Goal: Task Accomplishment & Management: Complete application form

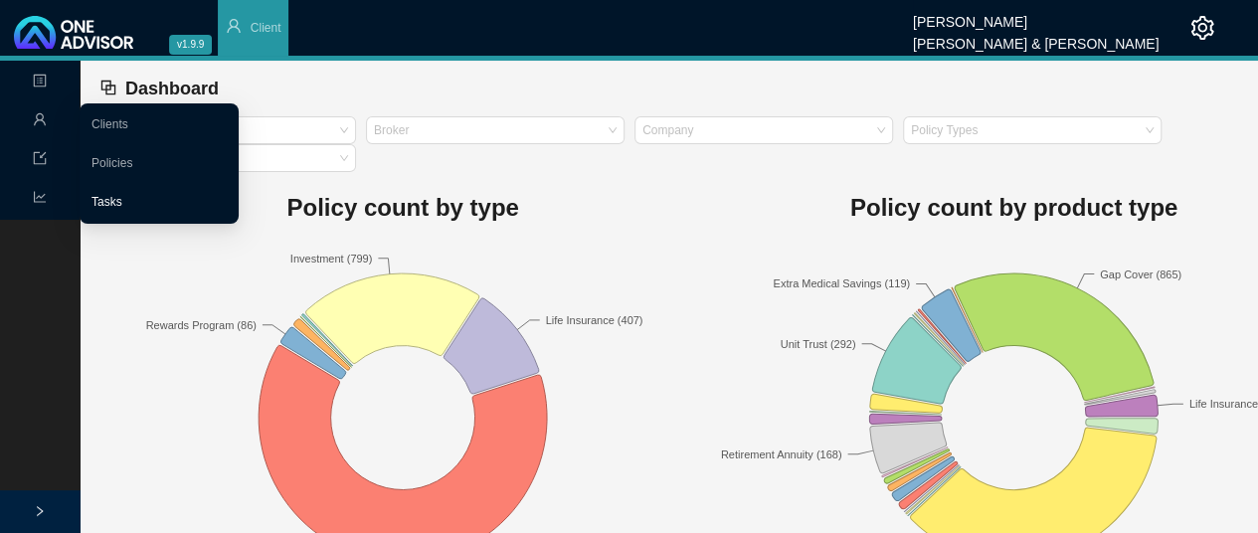
click at [117, 200] on link "Tasks" at bounding box center [106, 202] width 31 height 14
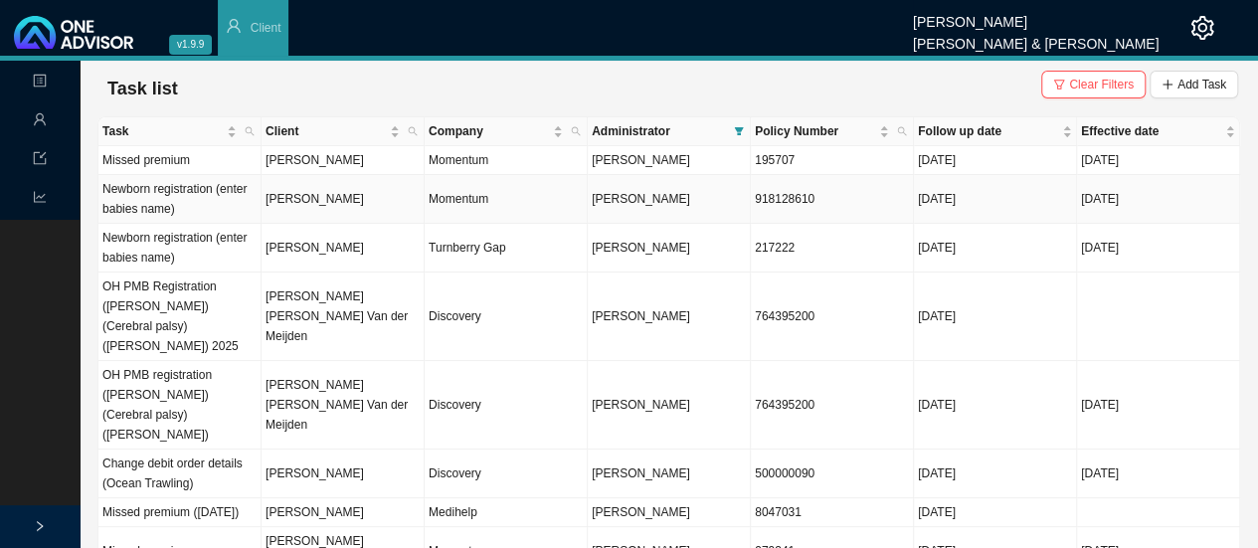
click at [322, 207] on td "[PERSON_NAME]" at bounding box center [342, 199] width 163 height 49
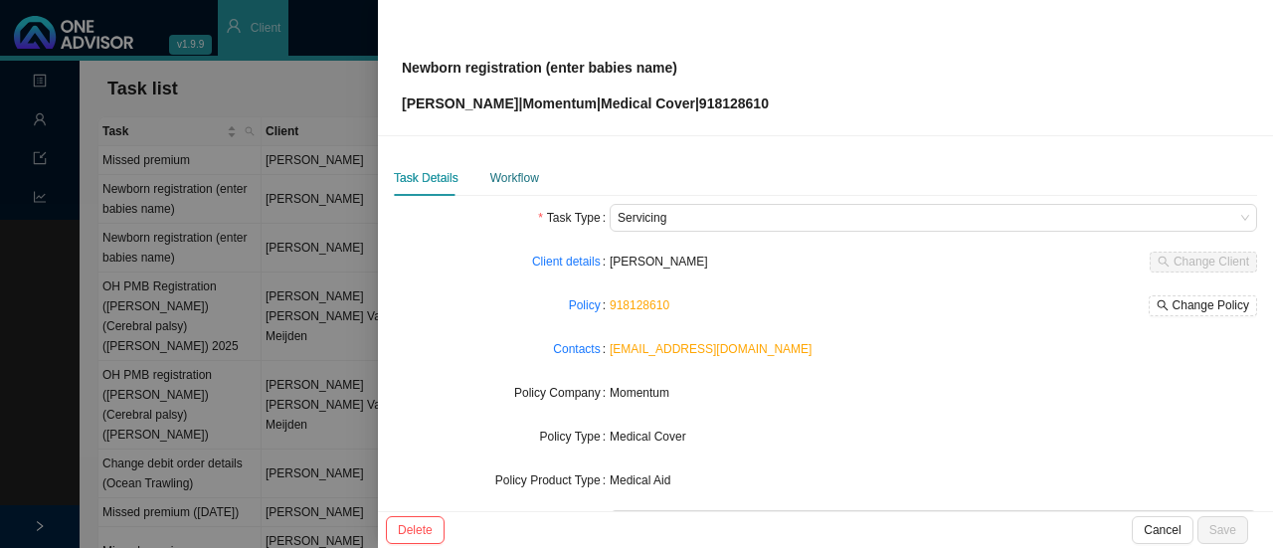
click at [509, 181] on div "Workflow" at bounding box center [514, 178] width 49 height 20
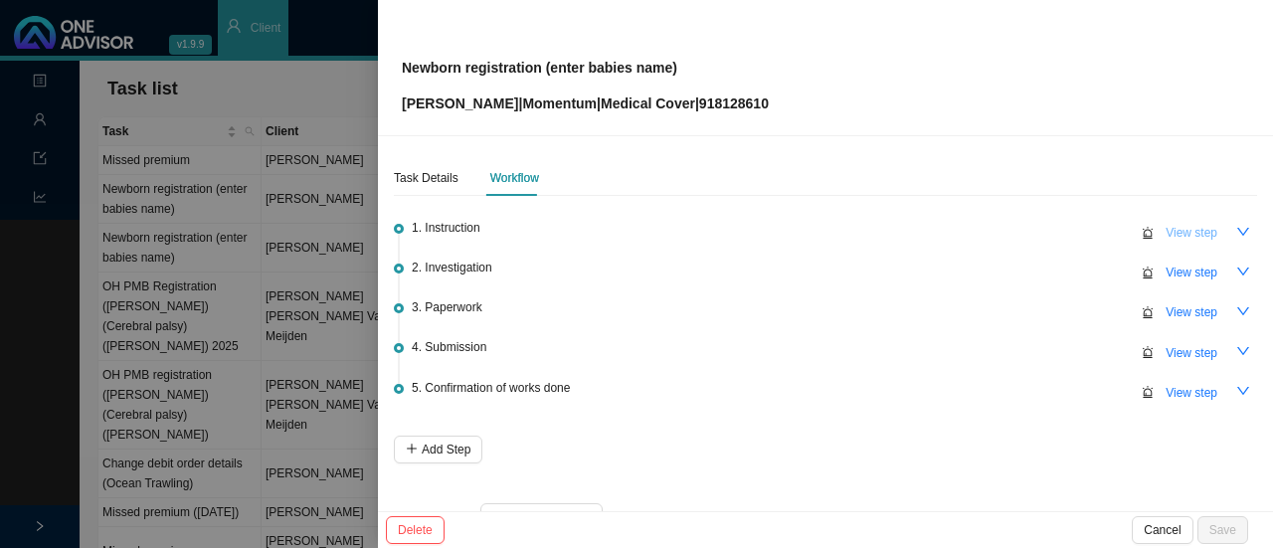
click at [1172, 233] on span "View step" at bounding box center [1191, 233] width 52 height 20
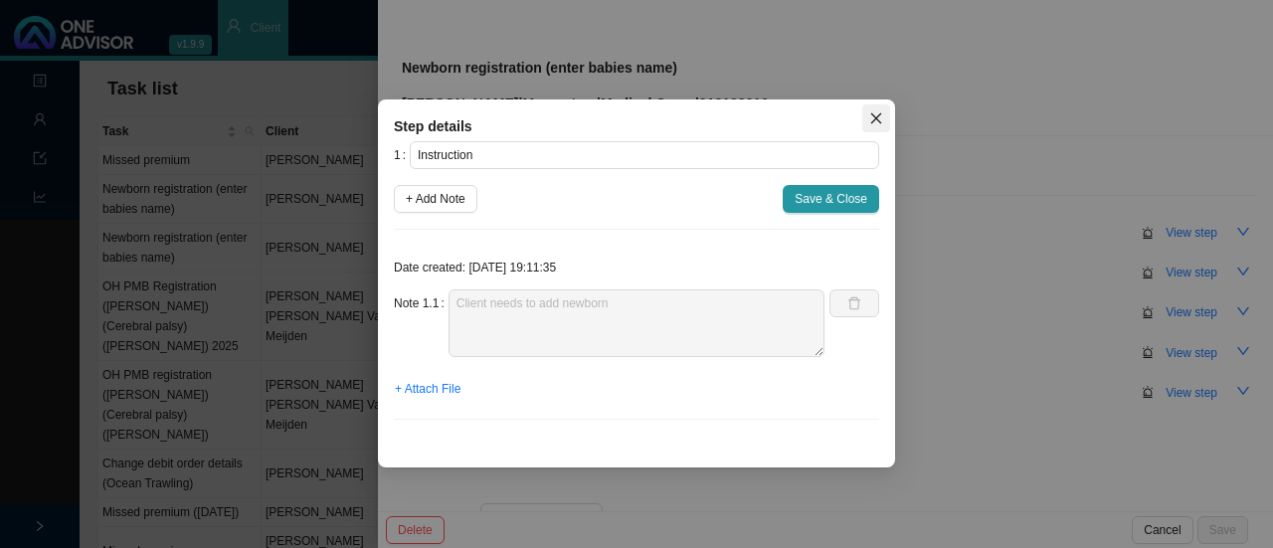
click at [882, 118] on icon "close" at bounding box center [876, 118] width 14 height 14
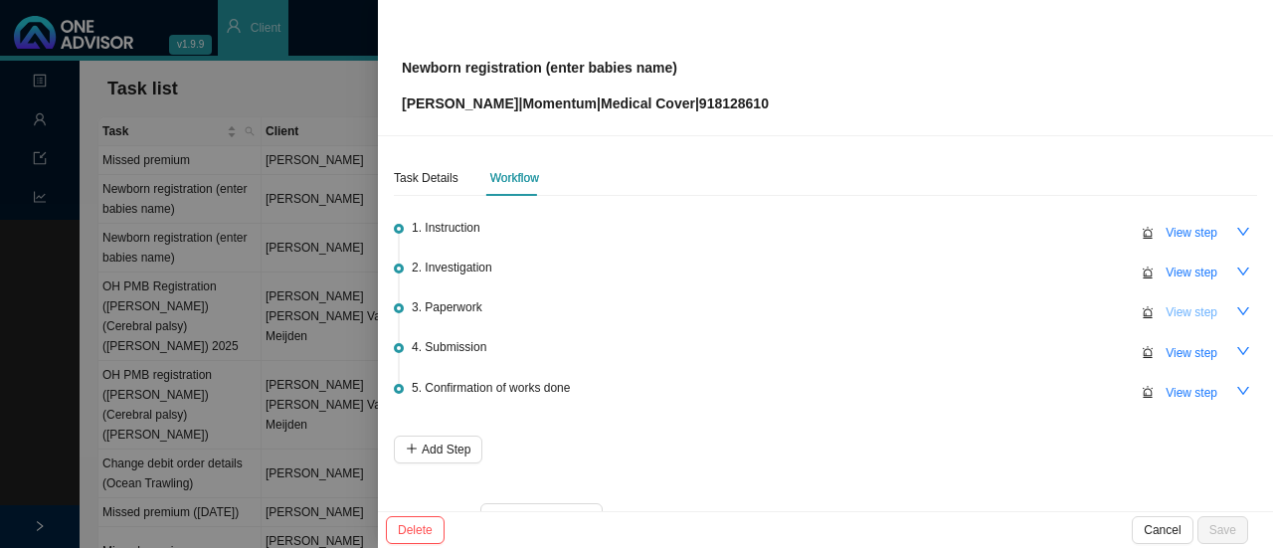
click at [1185, 315] on span "View step" at bounding box center [1191, 312] width 52 height 20
type input "Paperwork"
type textarea "Informed client on w/app"
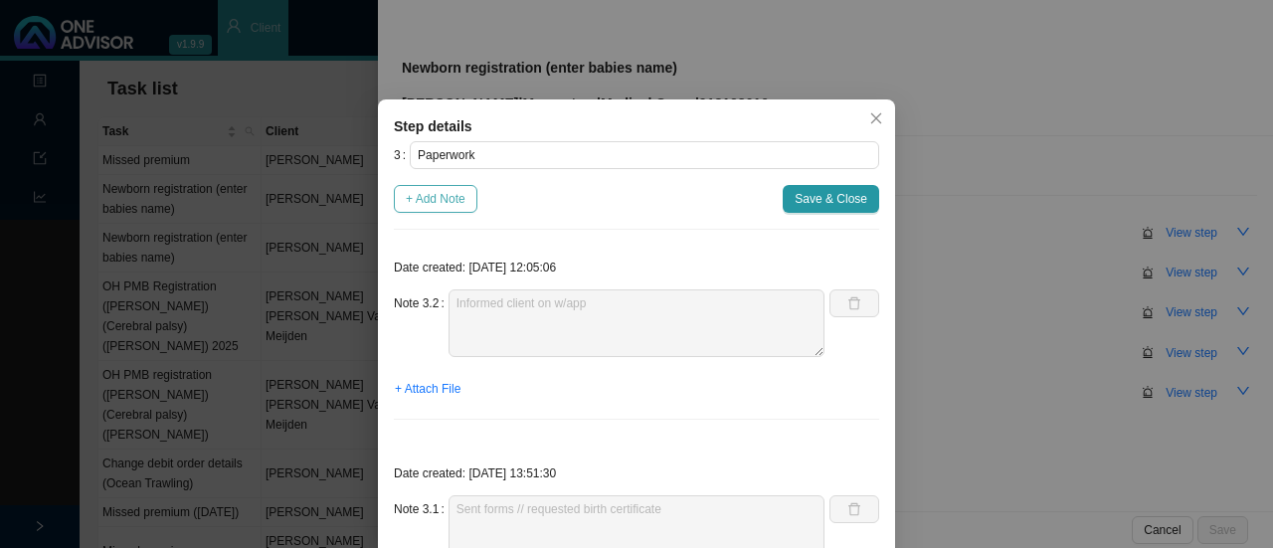
click at [455, 199] on span "+ Add Note" at bounding box center [436, 199] width 60 height 20
type textarea "Informed client on w/app"
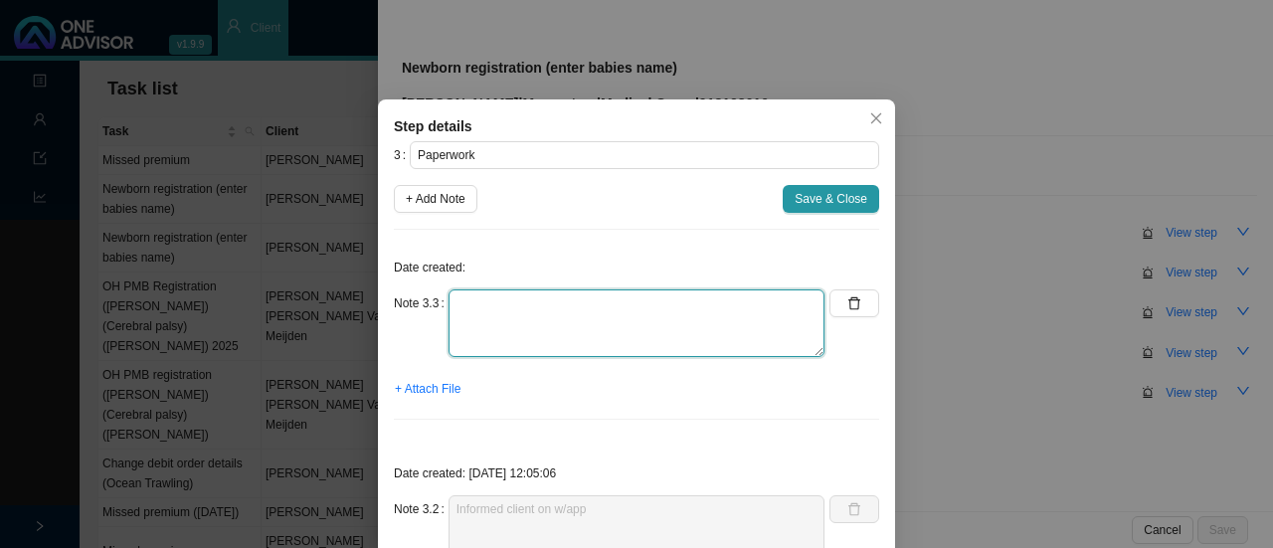
click at [483, 308] on textarea at bounding box center [636, 323] width 376 height 68
drag, startPoint x: 790, startPoint y: 294, endPoint x: 439, endPoint y: 319, distance: 351.8
click at [448, 319] on textarea "Member returned forms // No birth certificate or notice of birth" at bounding box center [636, 323] width 376 height 68
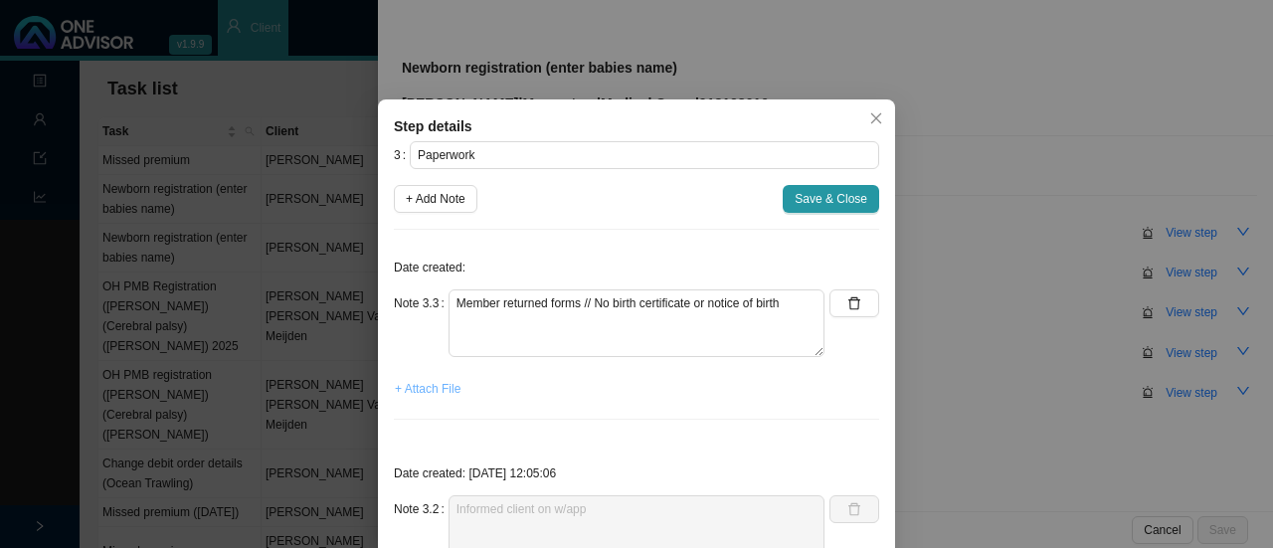
click at [421, 391] on span "+ Attach File" at bounding box center [428, 389] width 66 height 20
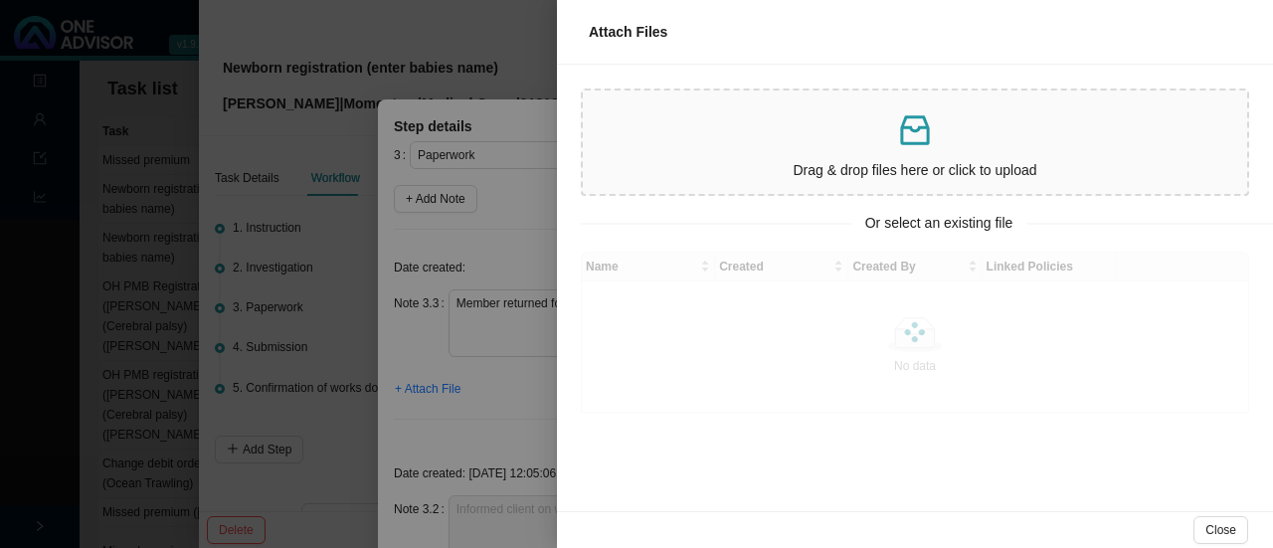
click at [887, 149] on p at bounding box center [915, 130] width 648 height 41
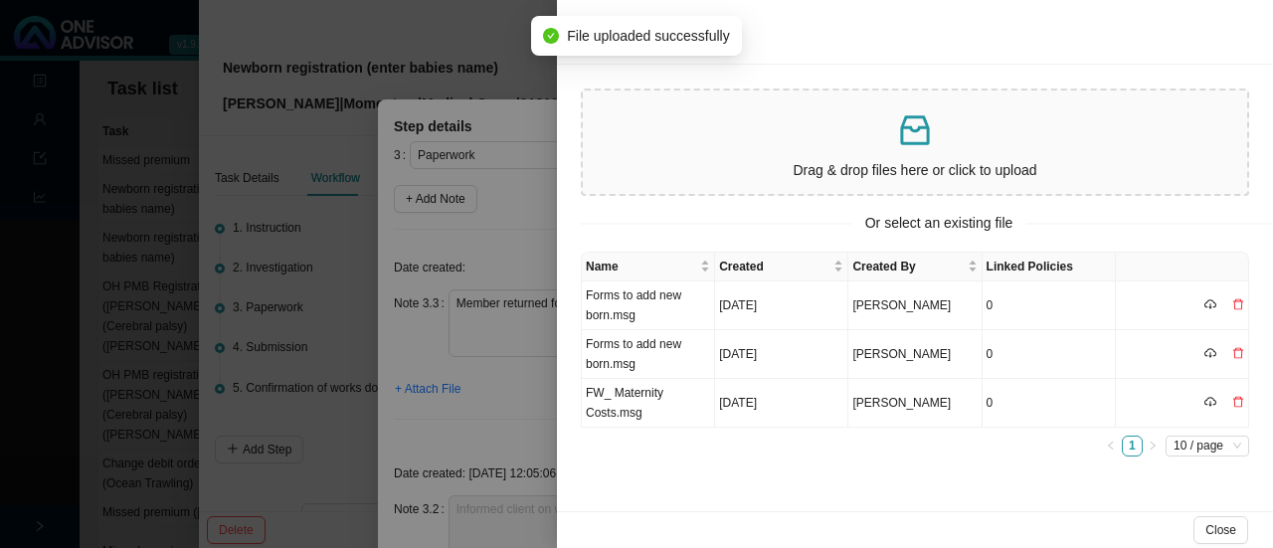
click at [451, 333] on div at bounding box center [636, 274] width 1273 height 548
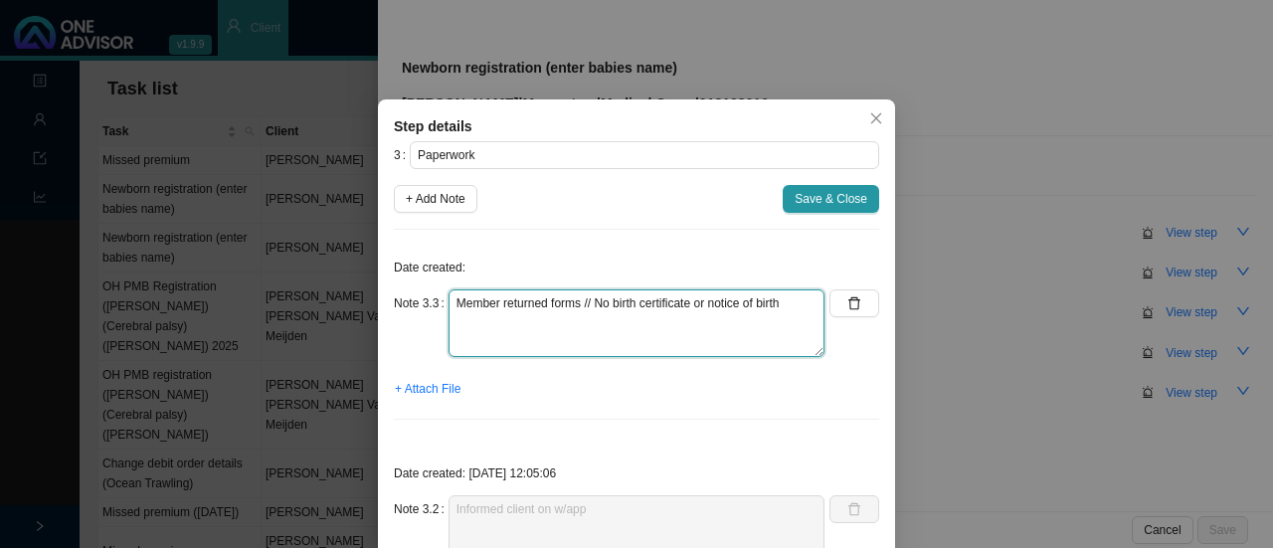
click at [809, 303] on textarea "Member returned forms // No birth certificate or notice of birth" at bounding box center [636, 323] width 376 height 68
type textarea "Member returned forms // No birth certificate or notice of birth Asked client o…"
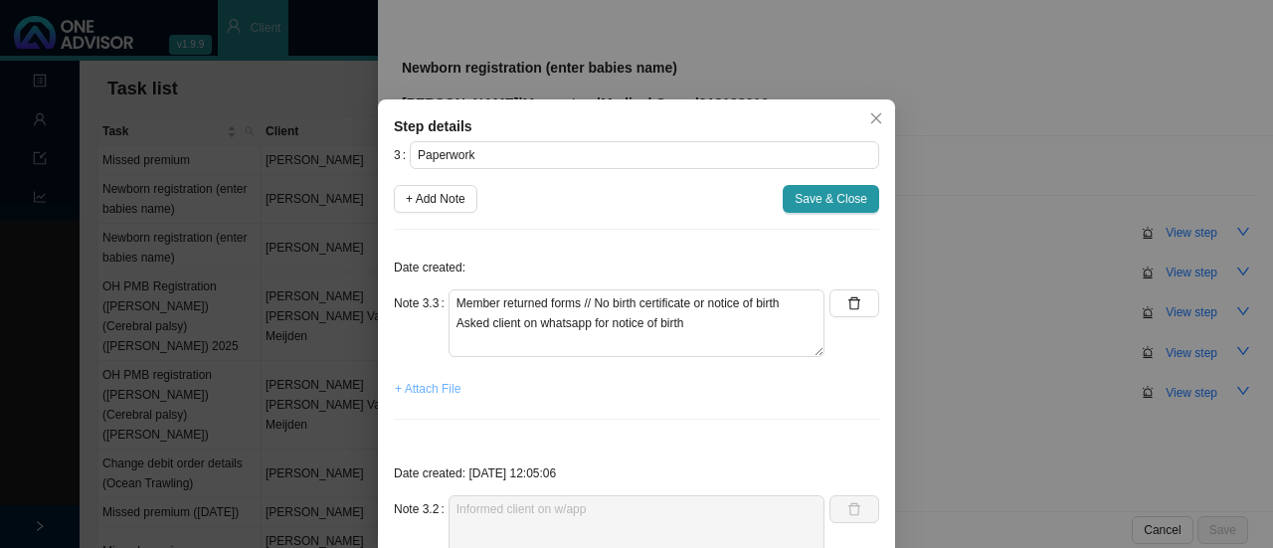
click at [425, 385] on span "+ Attach File" at bounding box center [428, 389] width 66 height 20
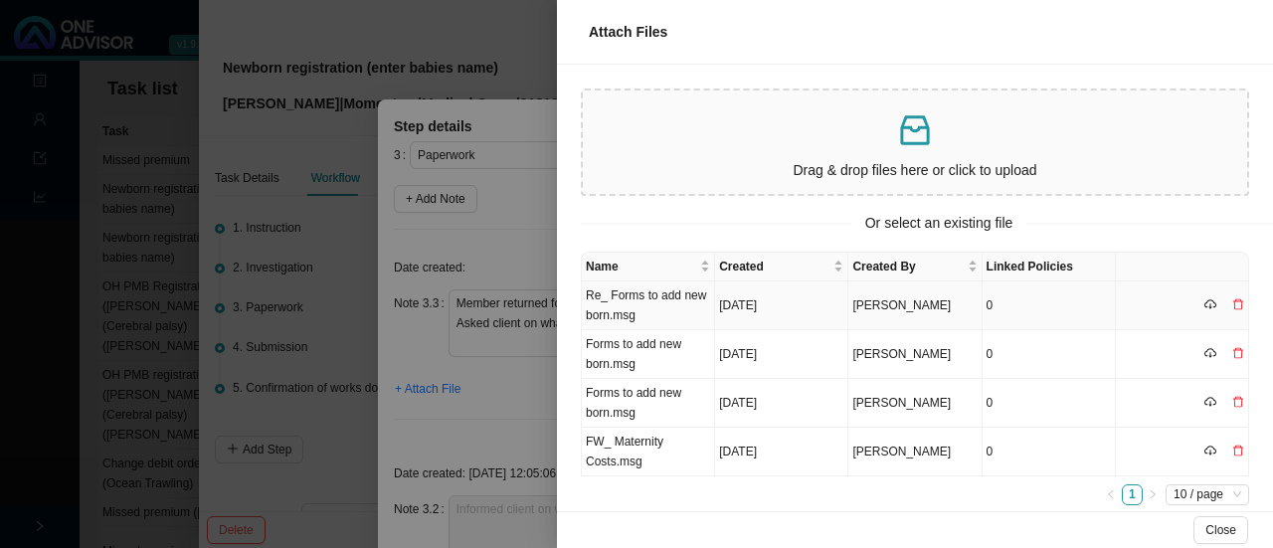
click at [650, 313] on td "Re_ Forms to add new born.msg" at bounding box center [648, 305] width 133 height 49
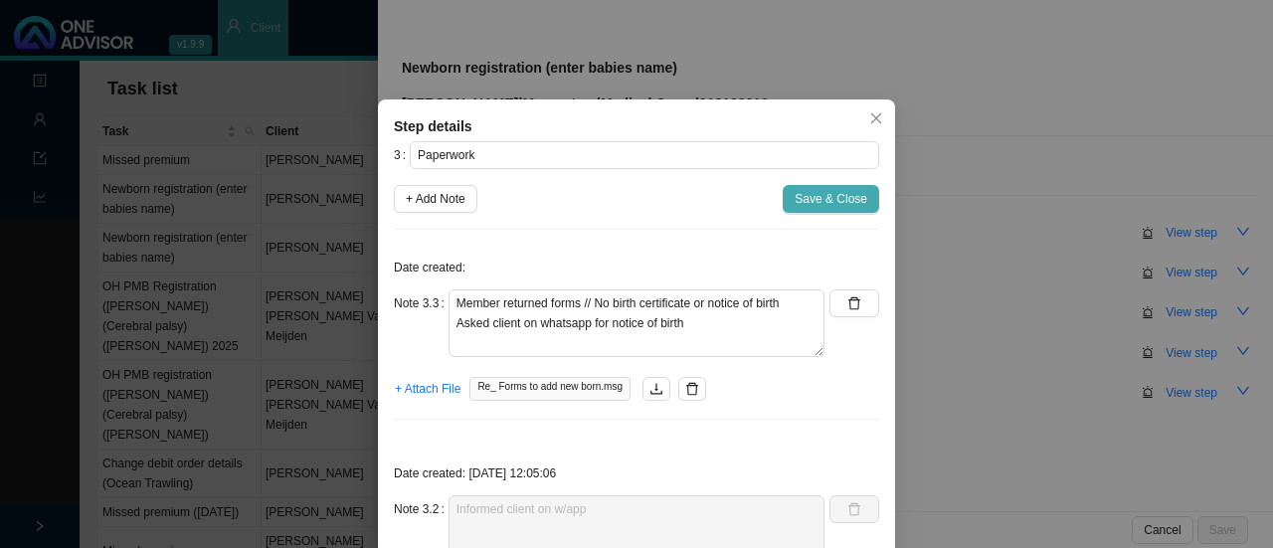
click at [799, 198] on span "Save & Close" at bounding box center [830, 199] width 73 height 20
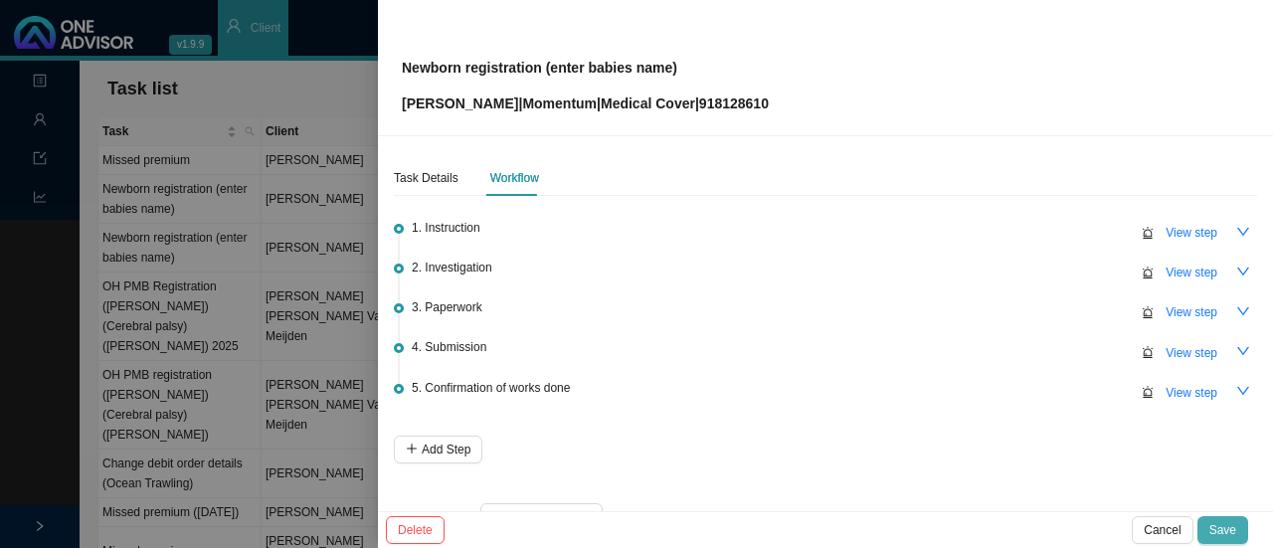
click at [1218, 531] on span "Save" at bounding box center [1222, 530] width 27 height 20
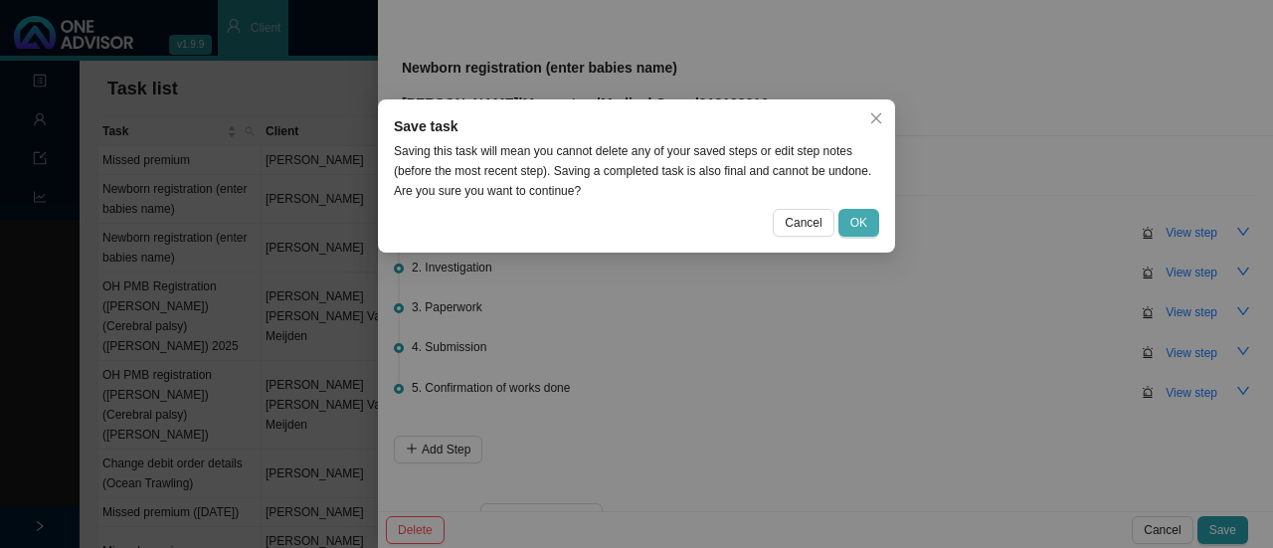
click at [865, 232] on span "OK" at bounding box center [858, 223] width 17 height 20
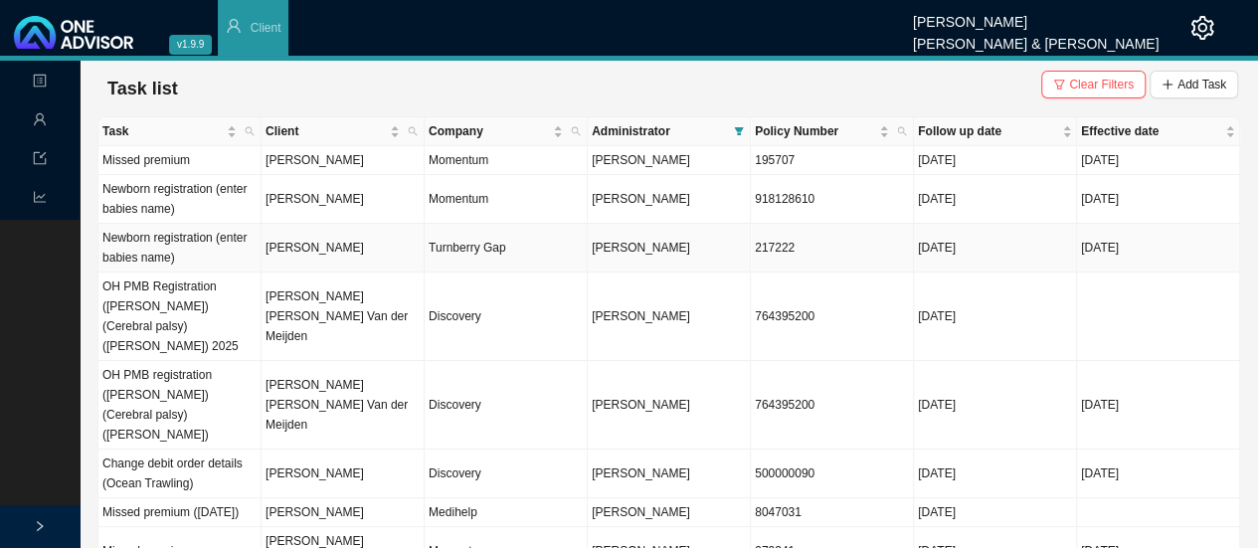
click at [335, 250] on td "[PERSON_NAME]" at bounding box center [342, 248] width 163 height 49
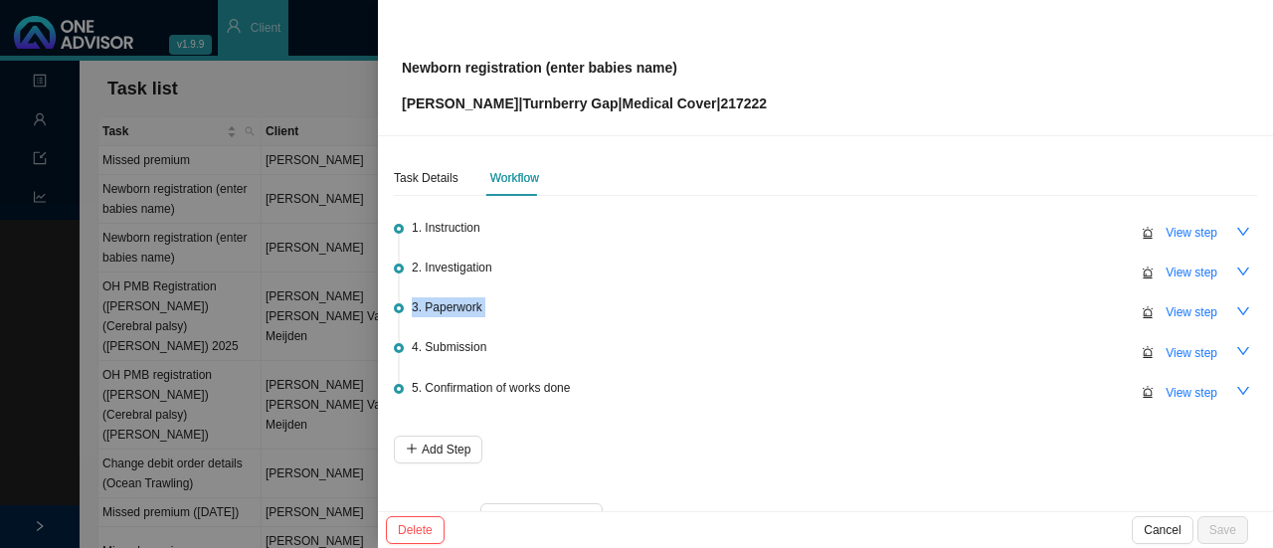
drag, startPoint x: 935, startPoint y: 273, endPoint x: 1106, endPoint y: 326, distance: 178.9
click at [1106, 326] on ul "1. Instruction View step 2. Investigation View step 3. Paperwork View step 4. S…" at bounding box center [825, 330] width 863 height 212
click at [1185, 315] on span "View step" at bounding box center [1191, 312] width 52 height 20
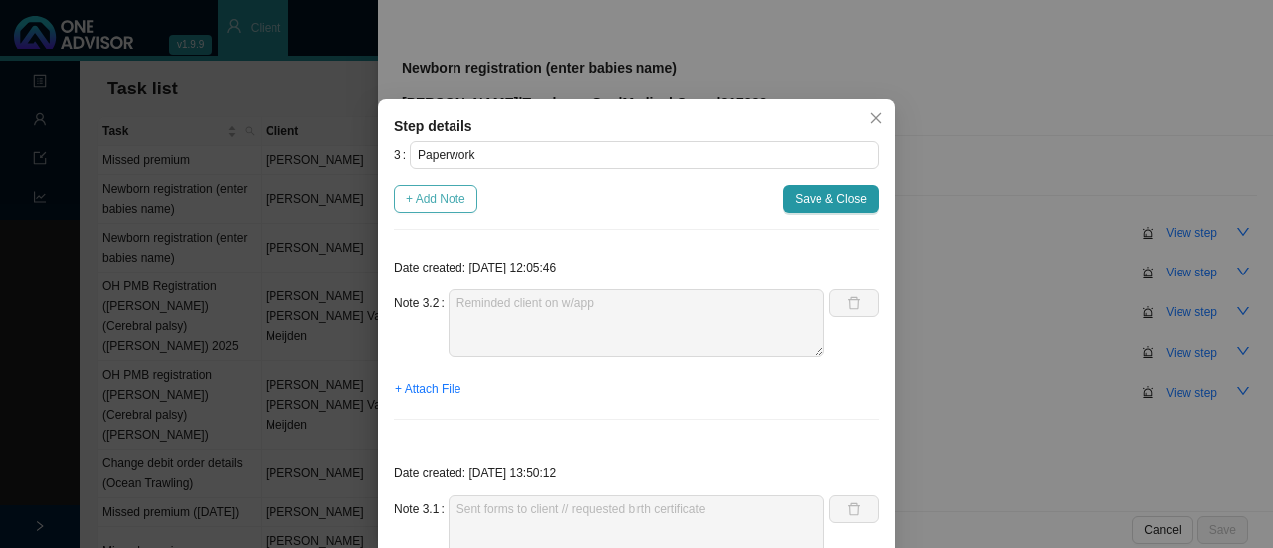
click at [430, 194] on span "+ Add Note" at bounding box center [436, 199] width 60 height 20
type textarea "Reminded client on w/app"
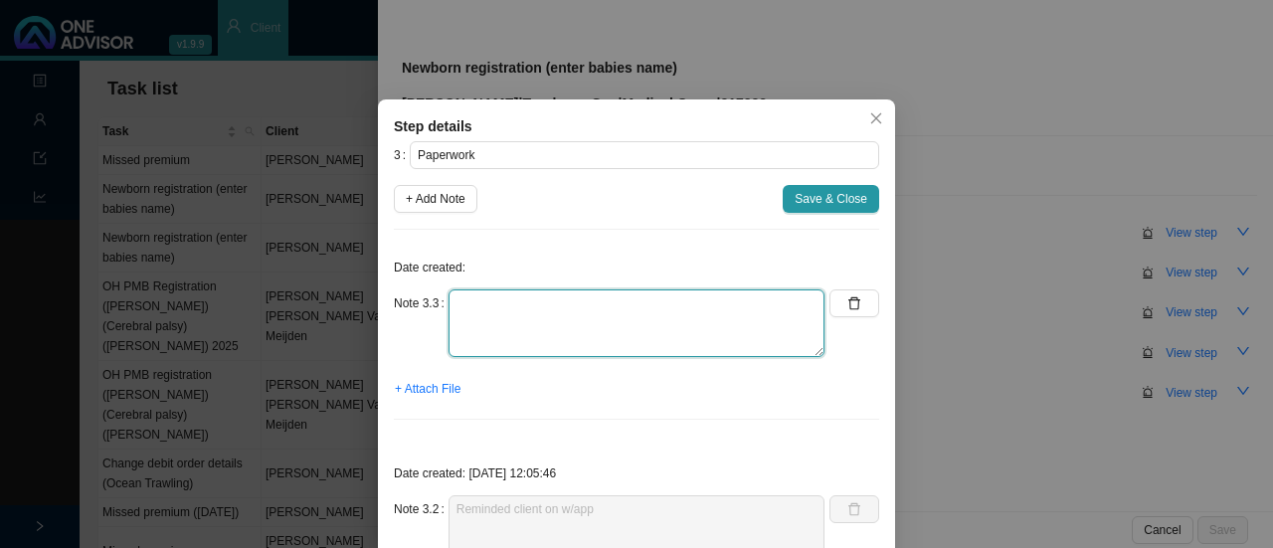
click at [485, 325] on textarea at bounding box center [636, 323] width 376 height 68
paste textarea "Member returned forms // No birth certificate or notice of birth"
click at [485, 325] on textarea "Member returned forms // No birth certificate or notice of birth" at bounding box center [636, 323] width 376 height 68
click at [789, 304] on textarea "Member returned forms // No birth certificate or notice of birth" at bounding box center [636, 323] width 376 height 68
type textarea "Member returned forms // No birth certificate or notice of birth Asked client f…"
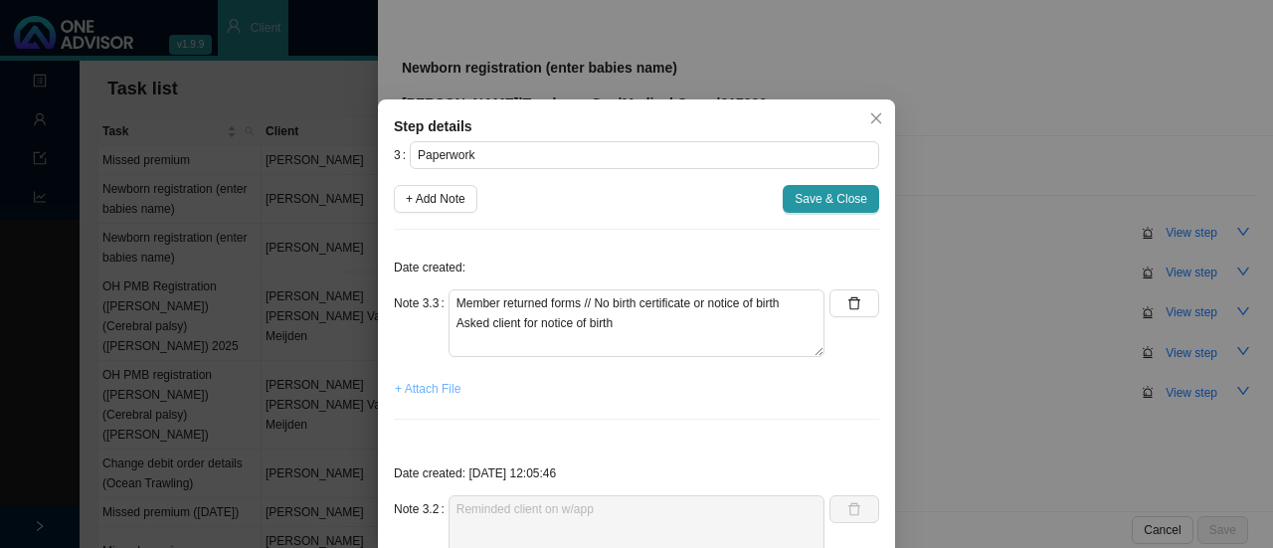
click at [431, 395] on span "+ Attach File" at bounding box center [428, 389] width 66 height 20
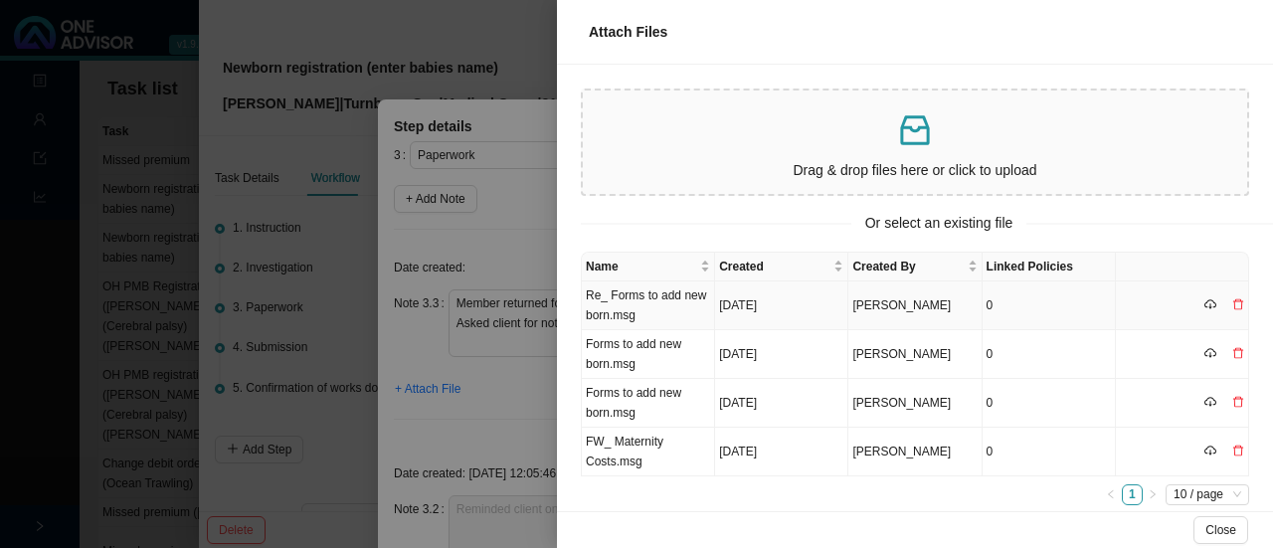
click at [664, 303] on td "Re_ Forms to add new born.msg" at bounding box center [648, 305] width 133 height 49
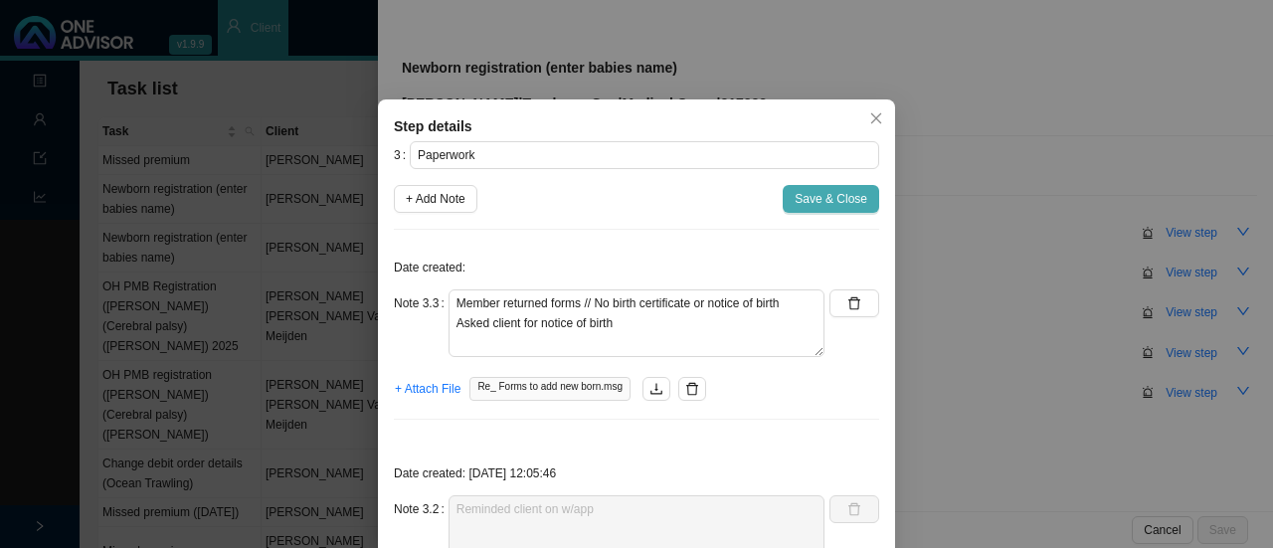
click at [817, 212] on button "Save & Close" at bounding box center [830, 199] width 96 height 28
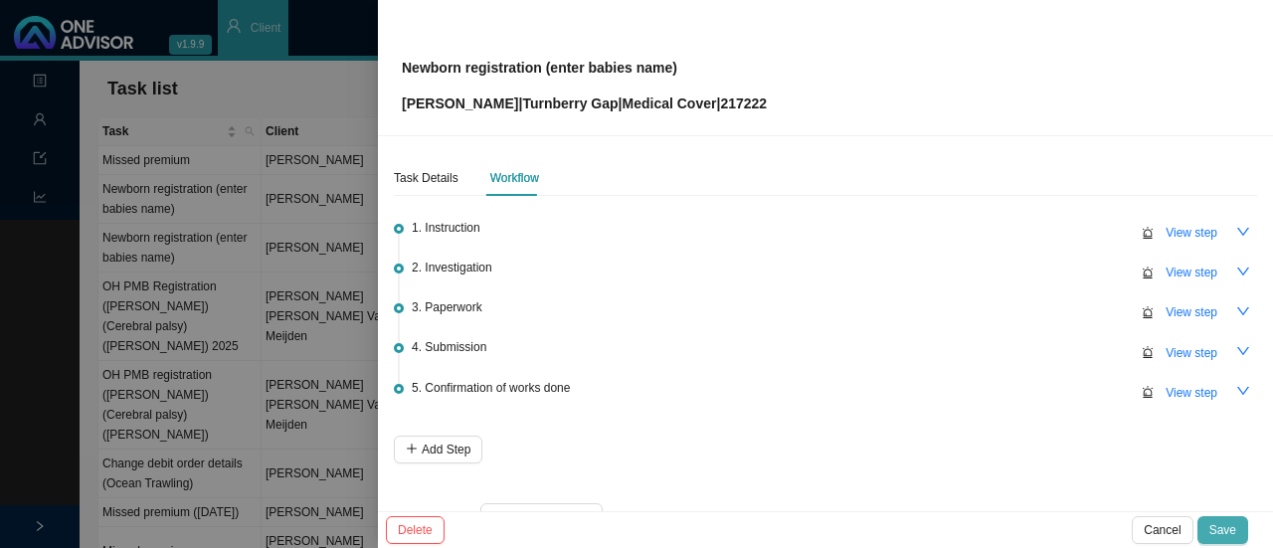
click at [1217, 528] on span "Save" at bounding box center [1222, 530] width 27 height 20
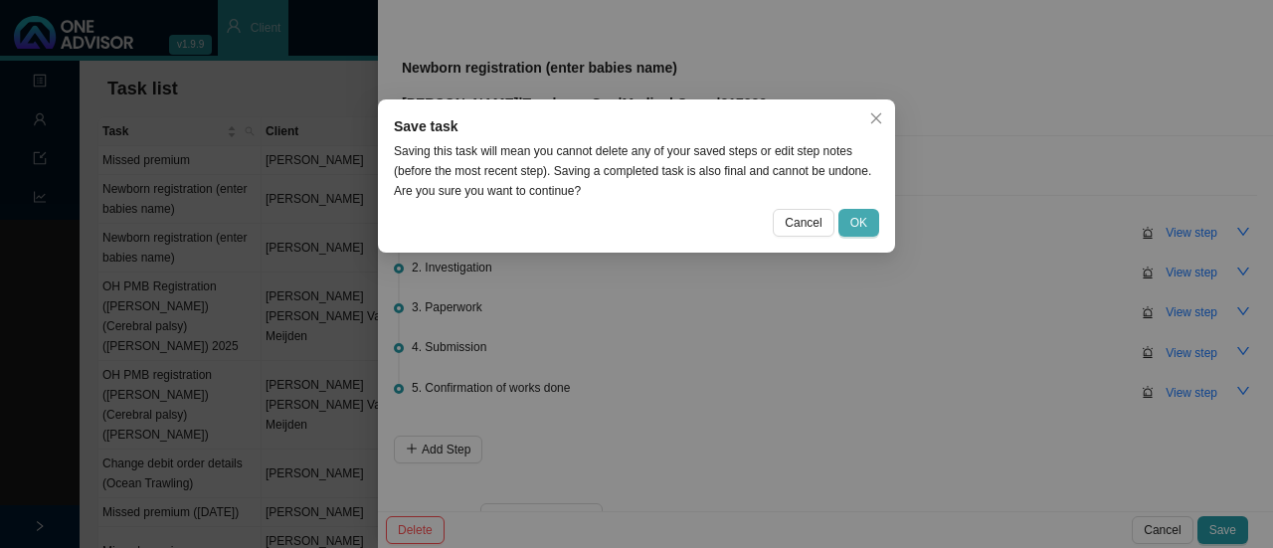
click at [856, 220] on span "OK" at bounding box center [858, 223] width 17 height 20
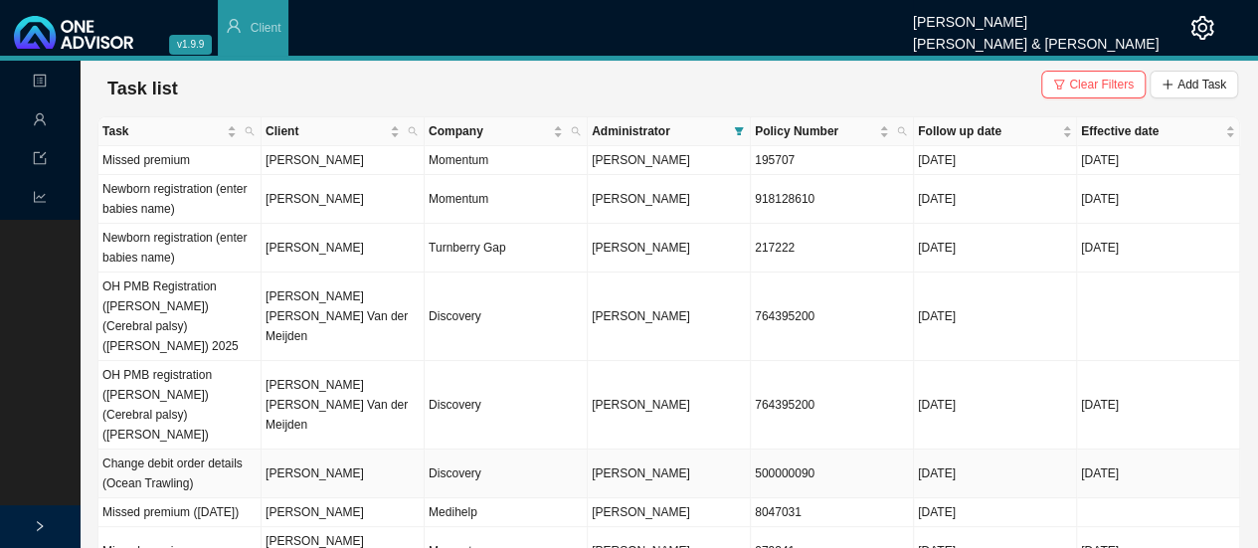
click at [334, 449] on td "[PERSON_NAME]" at bounding box center [342, 473] width 163 height 49
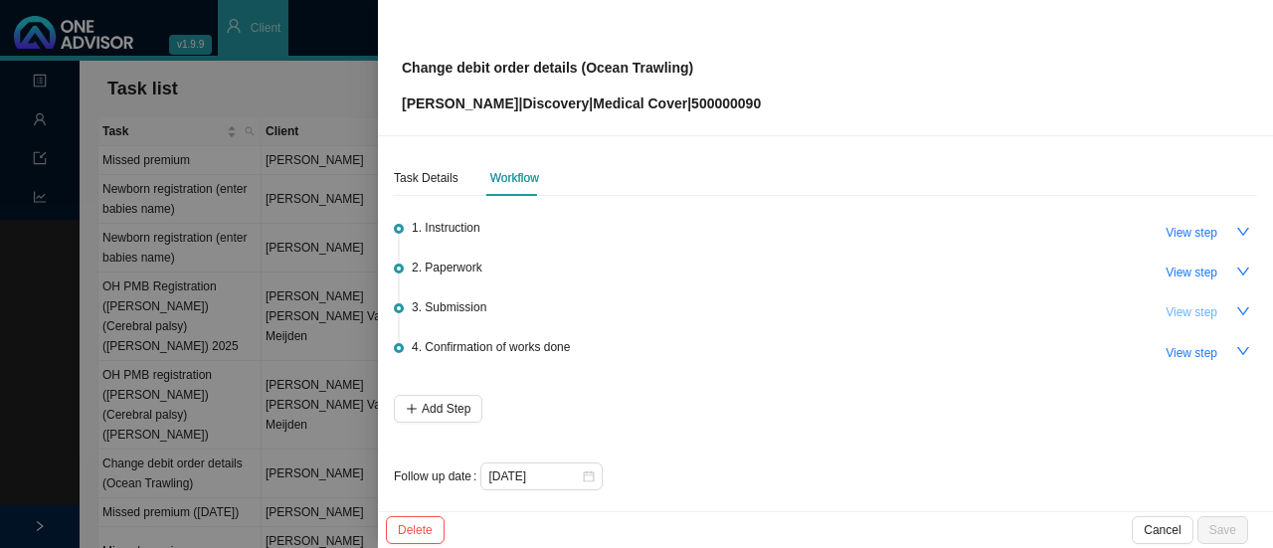
click at [1183, 307] on span "View step" at bounding box center [1191, 312] width 52 height 20
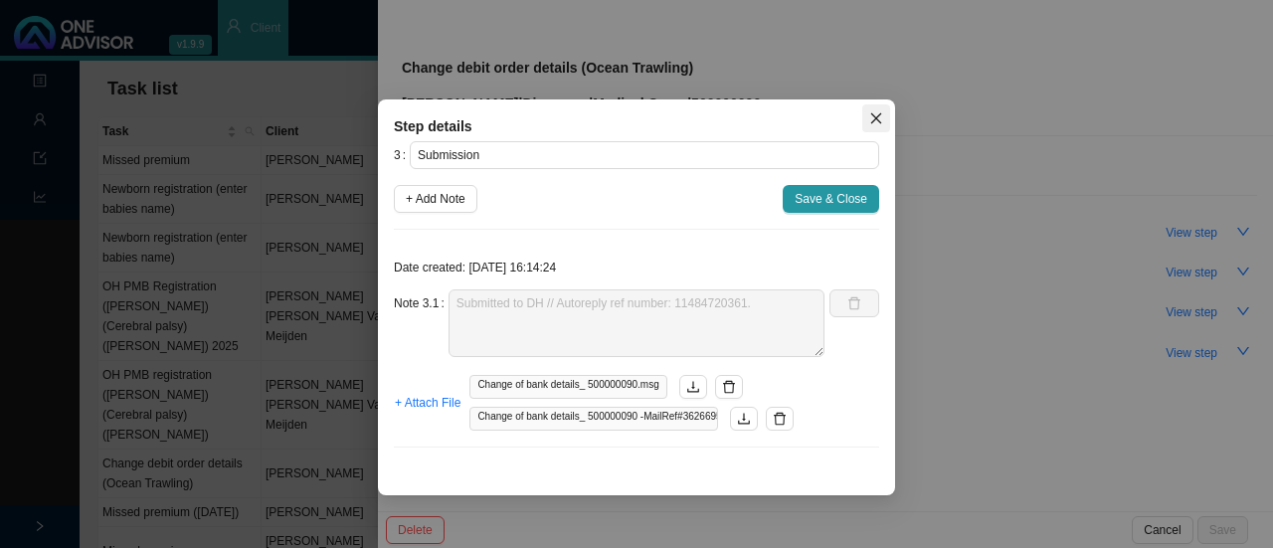
click at [883, 115] on span "Close" at bounding box center [876, 118] width 28 height 14
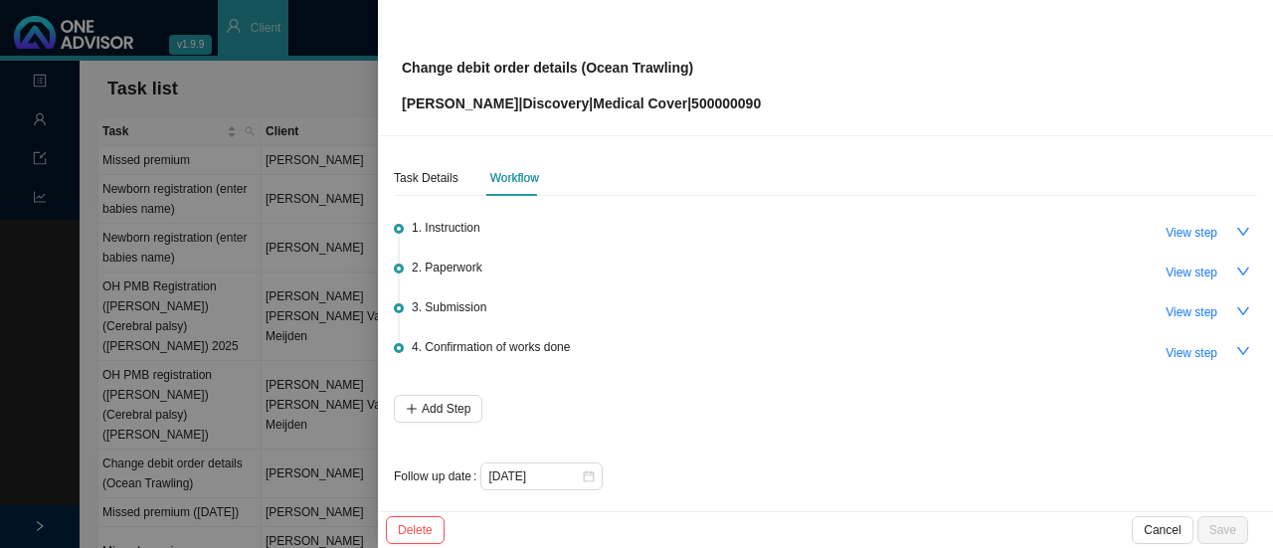
click at [444, 46] on span "Change debit order details (Ocean Trawling) [PERSON_NAME] | Discovery | Medical…" at bounding box center [581, 67] width 359 height 93
click at [197, 94] on div at bounding box center [636, 274] width 1273 height 548
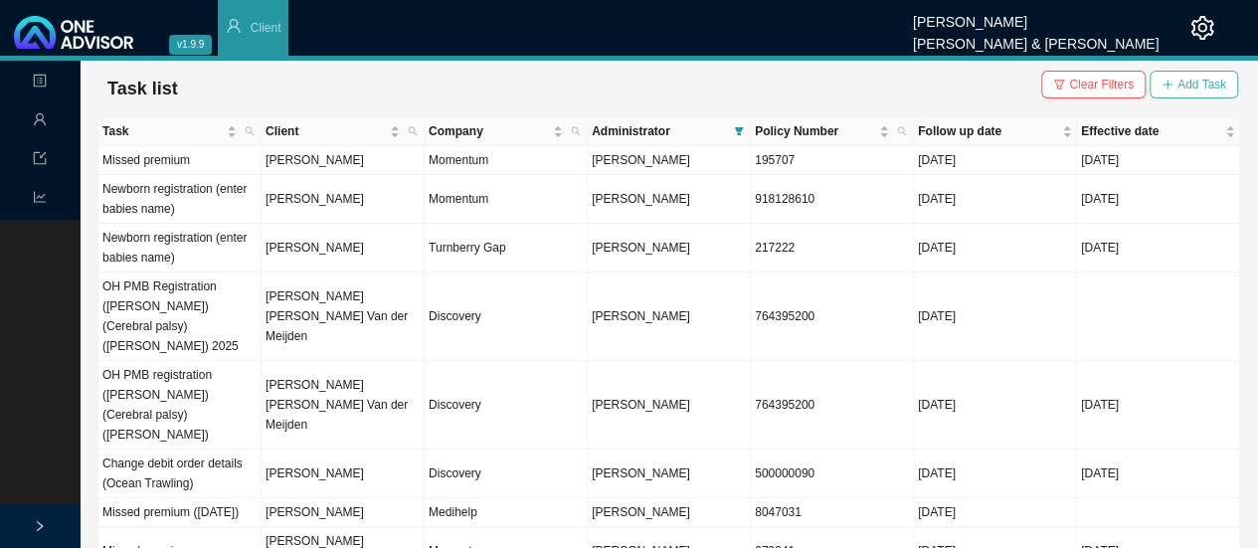
click at [1179, 87] on span "Add Task" at bounding box center [1201, 85] width 49 height 20
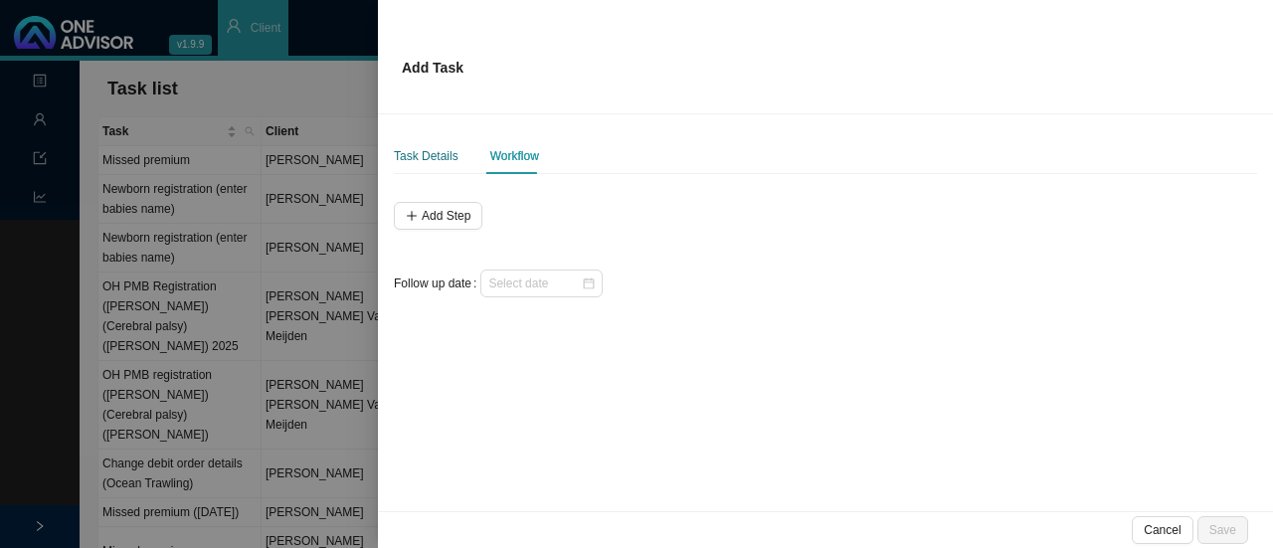
click at [424, 154] on div "Task Details" at bounding box center [426, 156] width 65 height 20
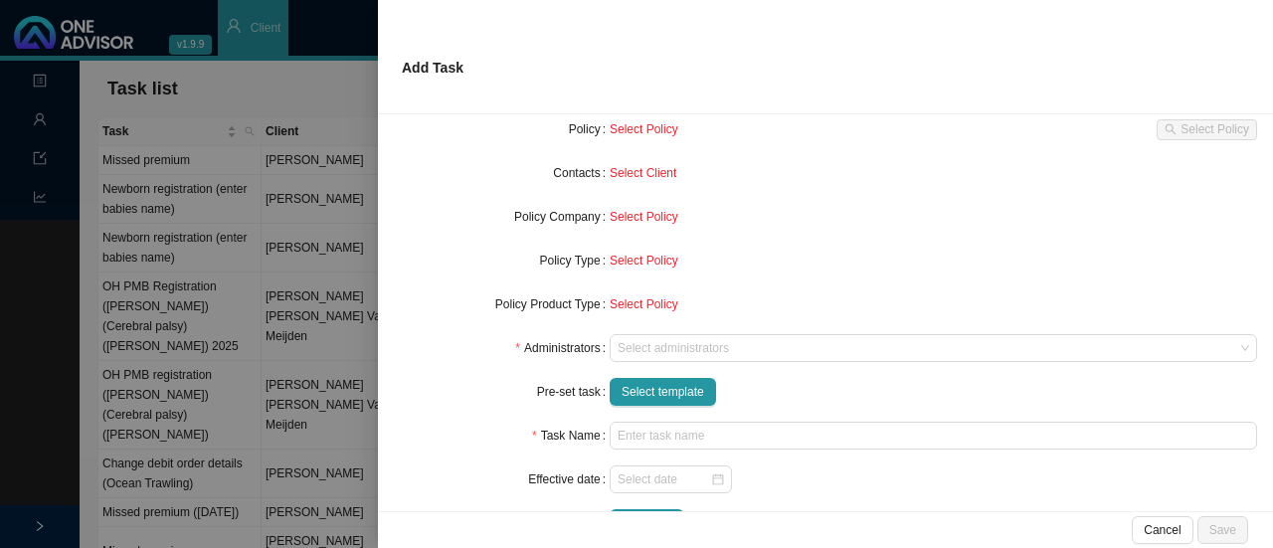
scroll to position [184, 0]
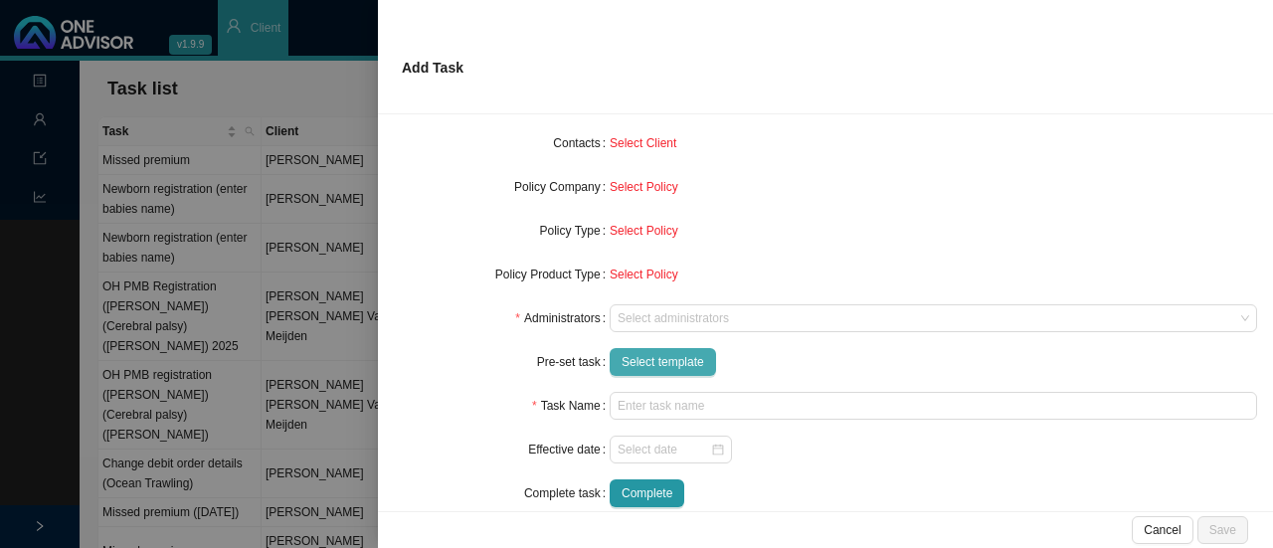
click at [644, 356] on span "Select template" at bounding box center [662, 362] width 83 height 20
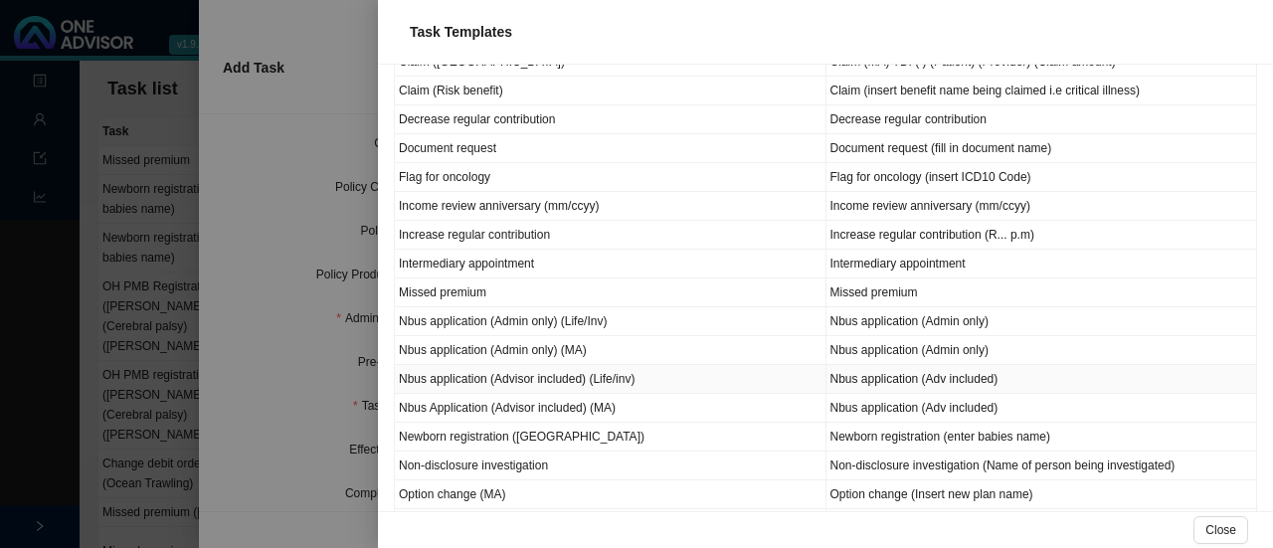
scroll to position [719, 0]
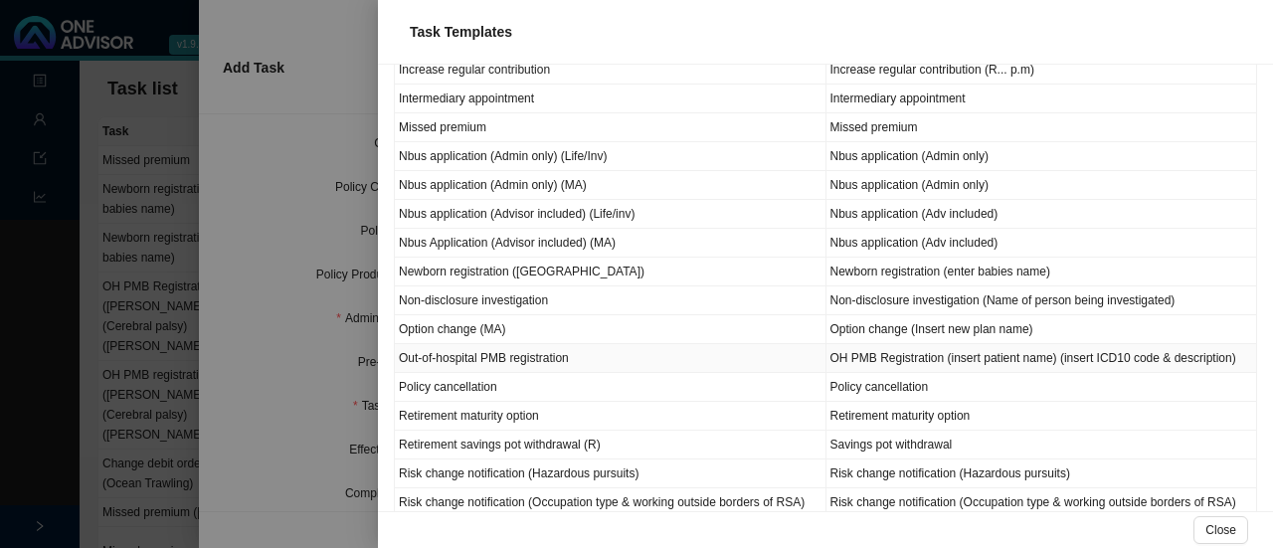
click at [603, 347] on td "Out-of-hospital PMB registration" at bounding box center [610, 358] width 431 height 29
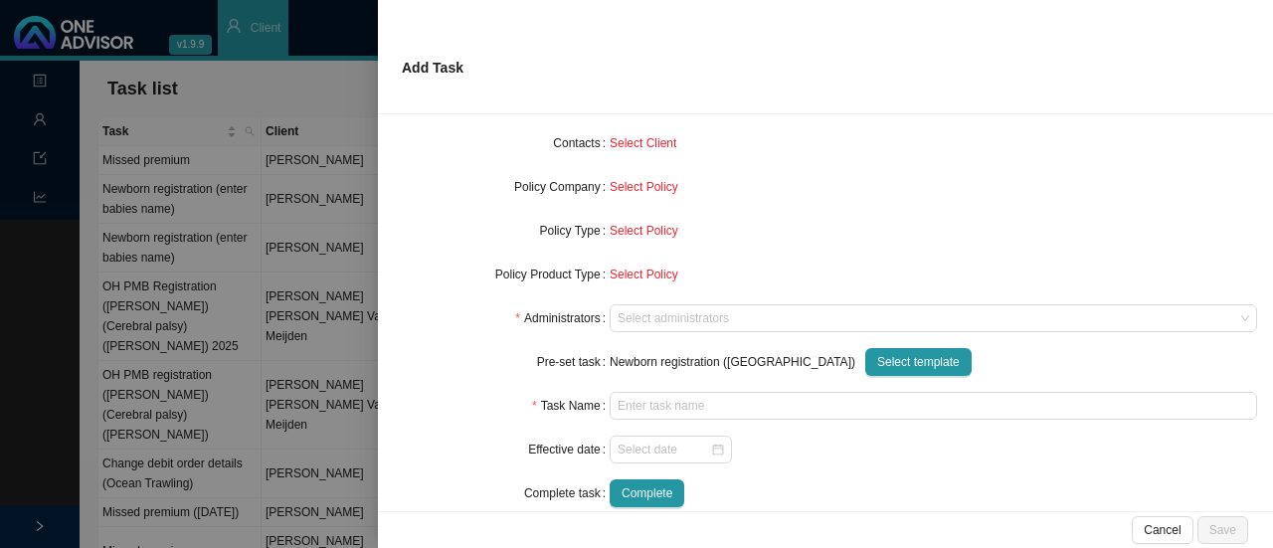
type input "OH PMB Registration (insert patient name) (insert ICD10 code & description)"
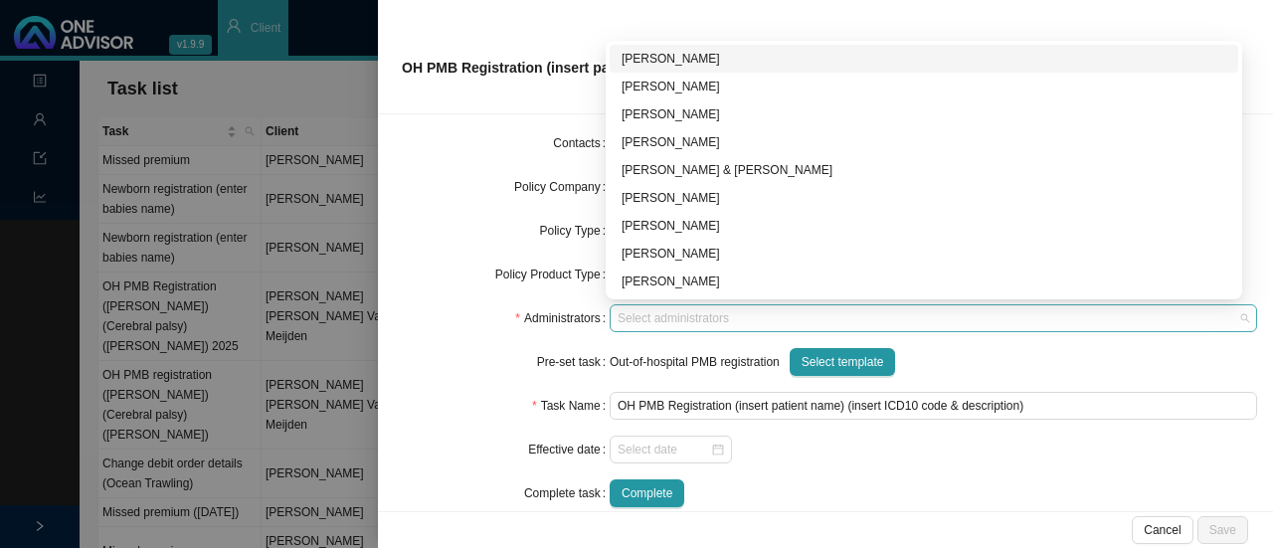
click at [646, 325] on div at bounding box center [923, 318] width 620 height 15
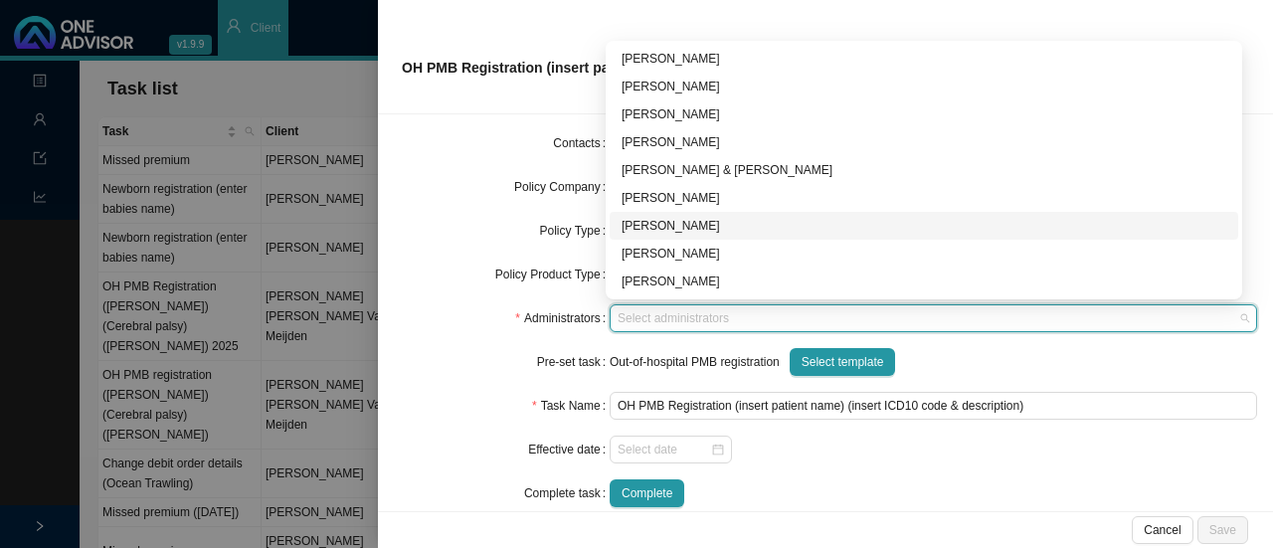
click at [646, 223] on div "[PERSON_NAME]" at bounding box center [923, 226] width 604 height 20
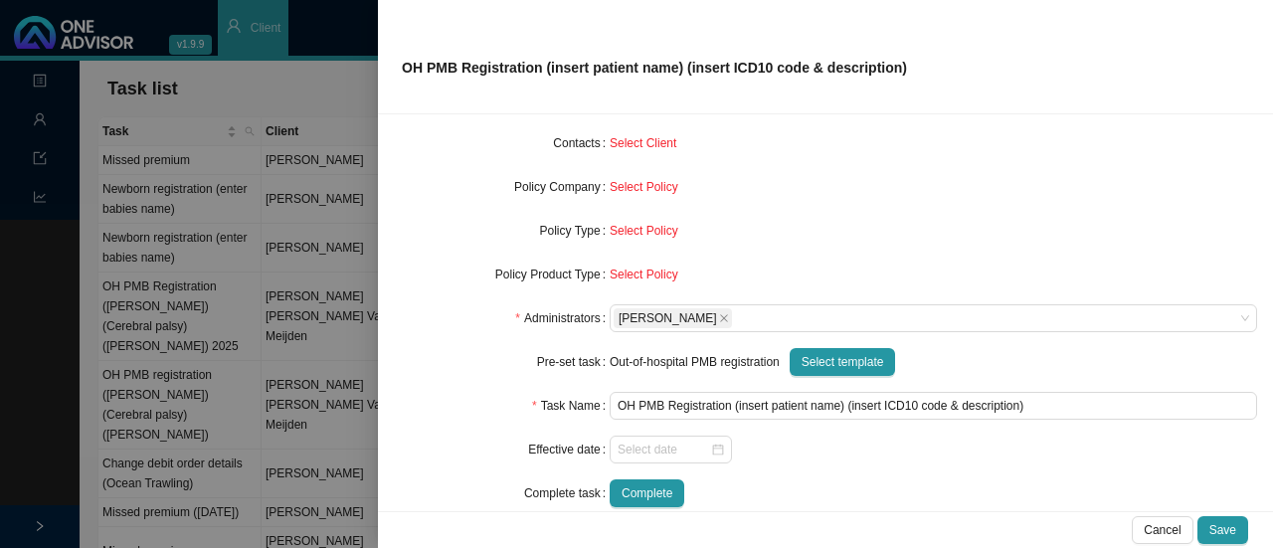
click at [492, 370] on div "Pre-set task" at bounding box center [502, 362] width 216 height 28
click at [640, 154] on div "Select Client" at bounding box center [932, 143] width 647 height 28
click at [640, 190] on span "Select Policy" at bounding box center [643, 187] width 69 height 14
click at [643, 285] on div "Select Policy" at bounding box center [932, 274] width 647 height 28
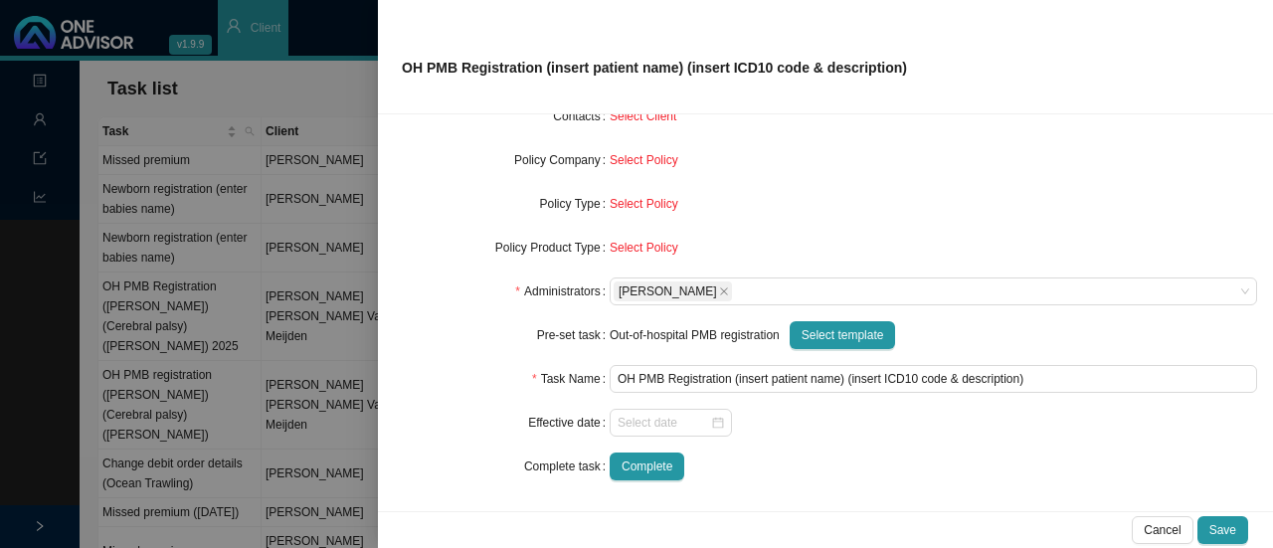
scroll to position [82, 0]
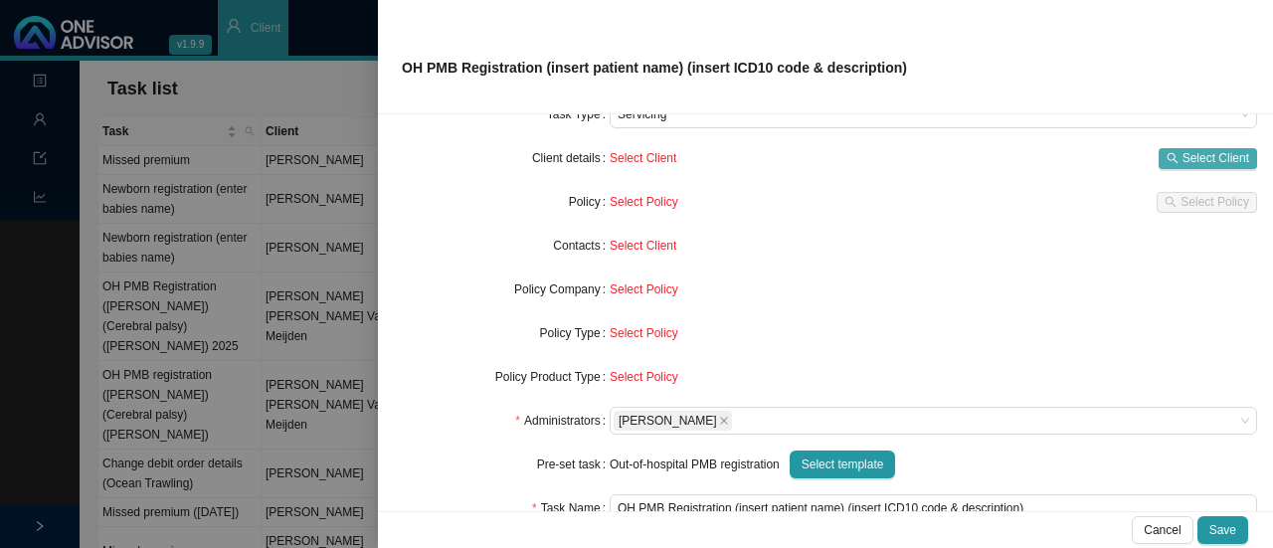
click at [1182, 162] on span "Select Client" at bounding box center [1215, 158] width 67 height 20
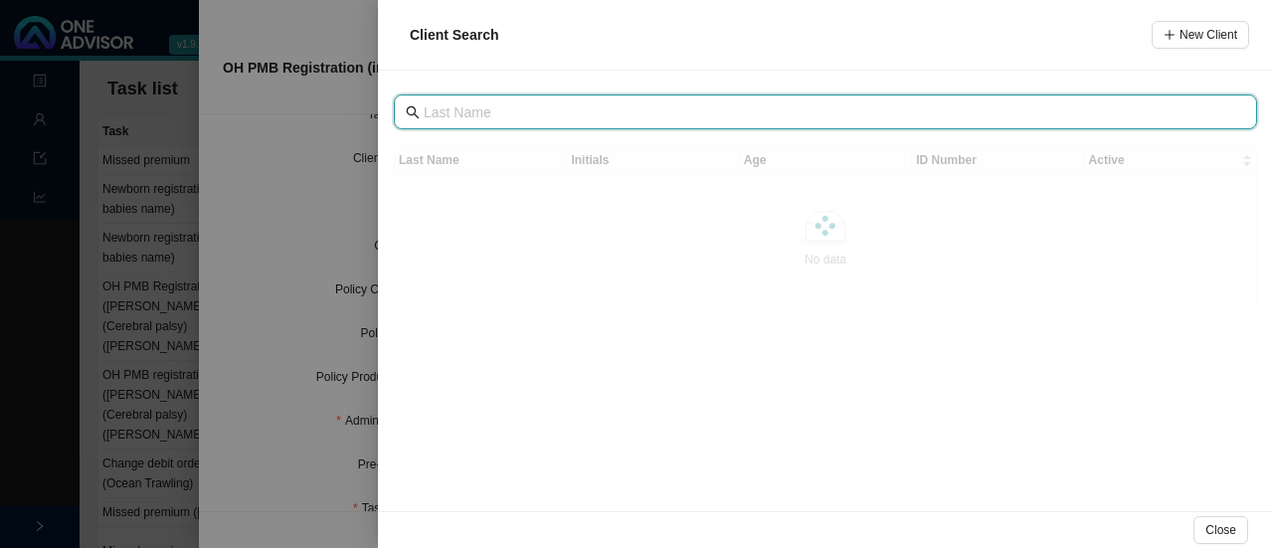
click at [462, 115] on input "text" at bounding box center [827, 112] width 807 height 22
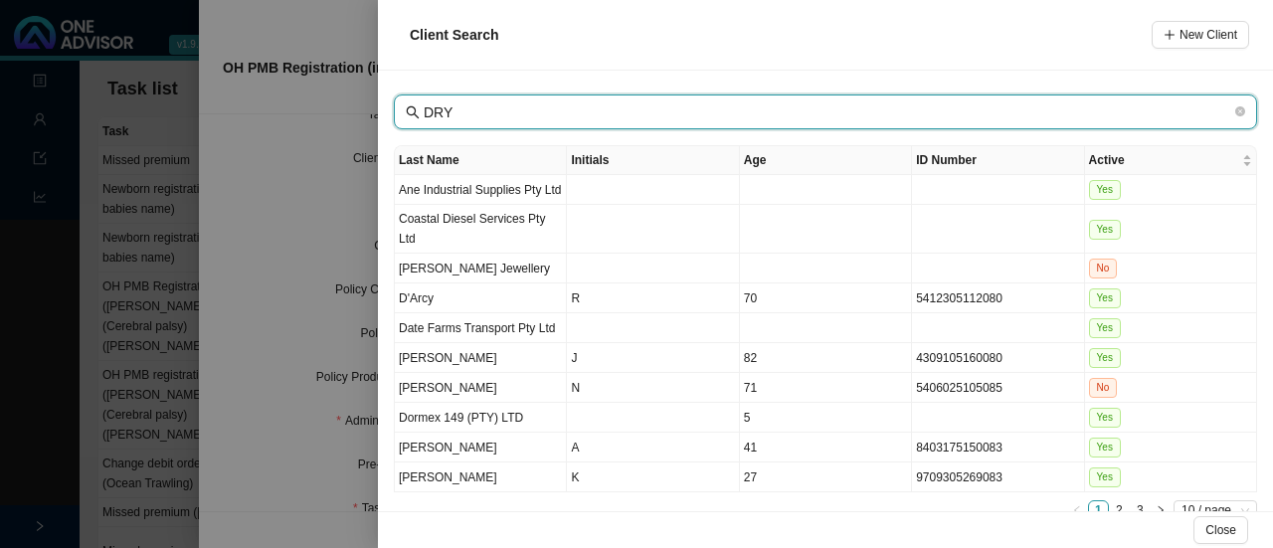
scroll to position [6, 0]
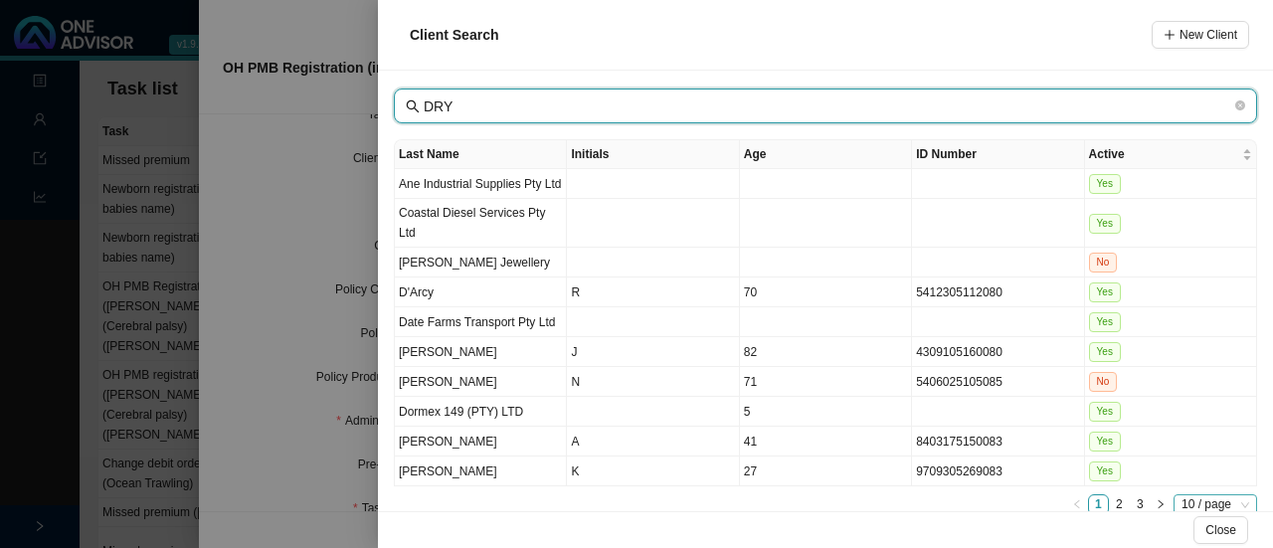
click at [1198, 495] on span "10 / page" at bounding box center [1215, 504] width 68 height 19
type input "DRY"
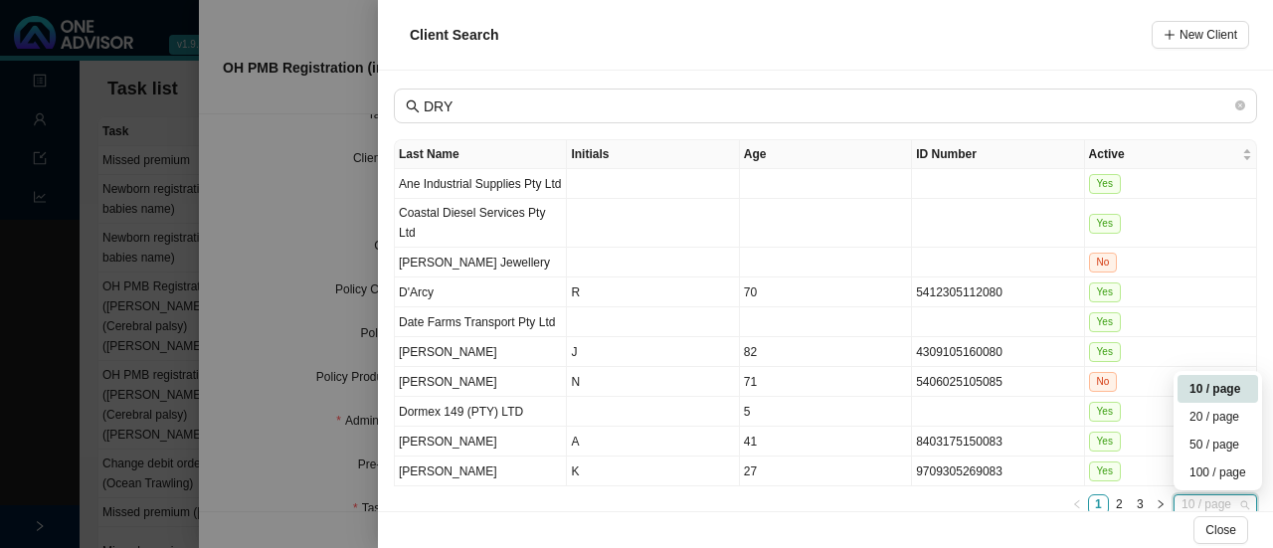
click at [1201, 407] on div "20 / page" at bounding box center [1217, 417] width 57 height 20
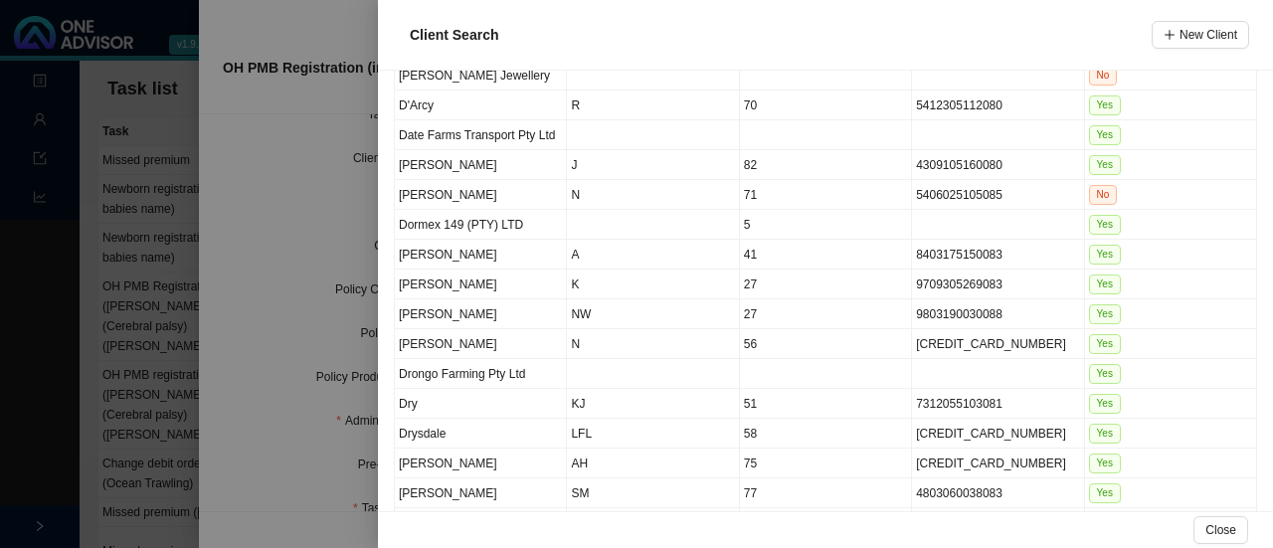
scroll to position [209, 0]
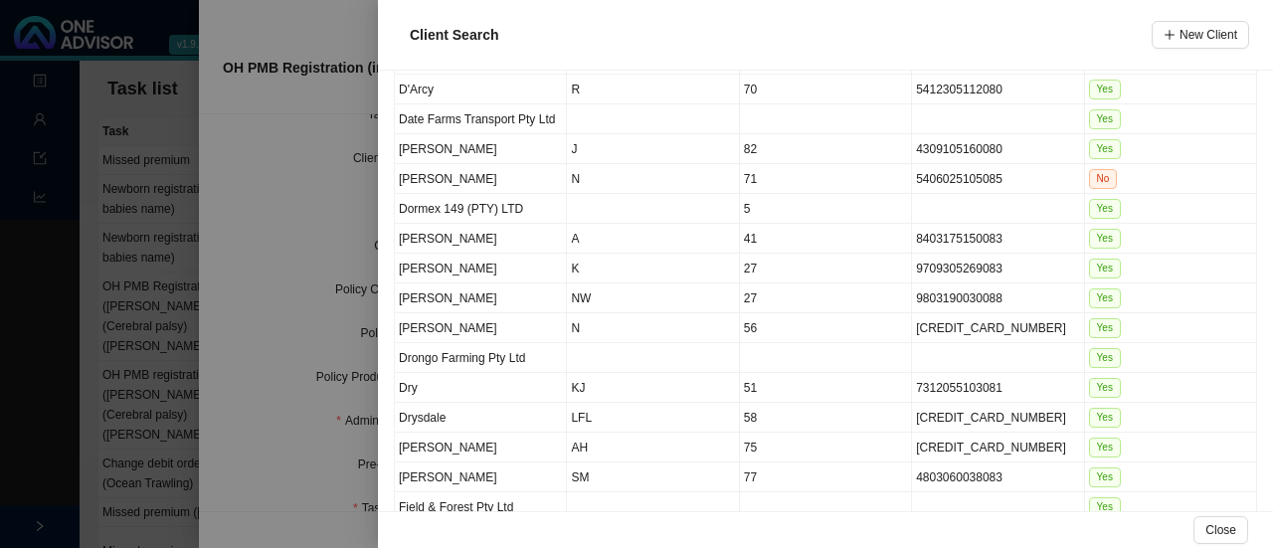
click at [591, 373] on td "KJ" at bounding box center [653, 388] width 172 height 30
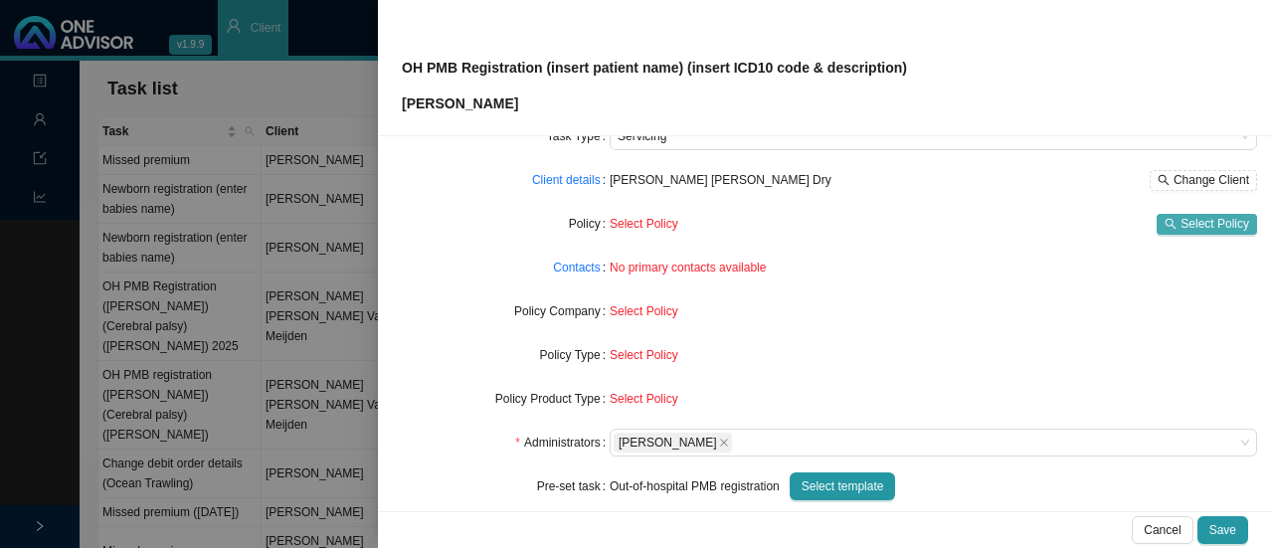
click at [1195, 223] on span "Select Policy" at bounding box center [1214, 224] width 69 height 20
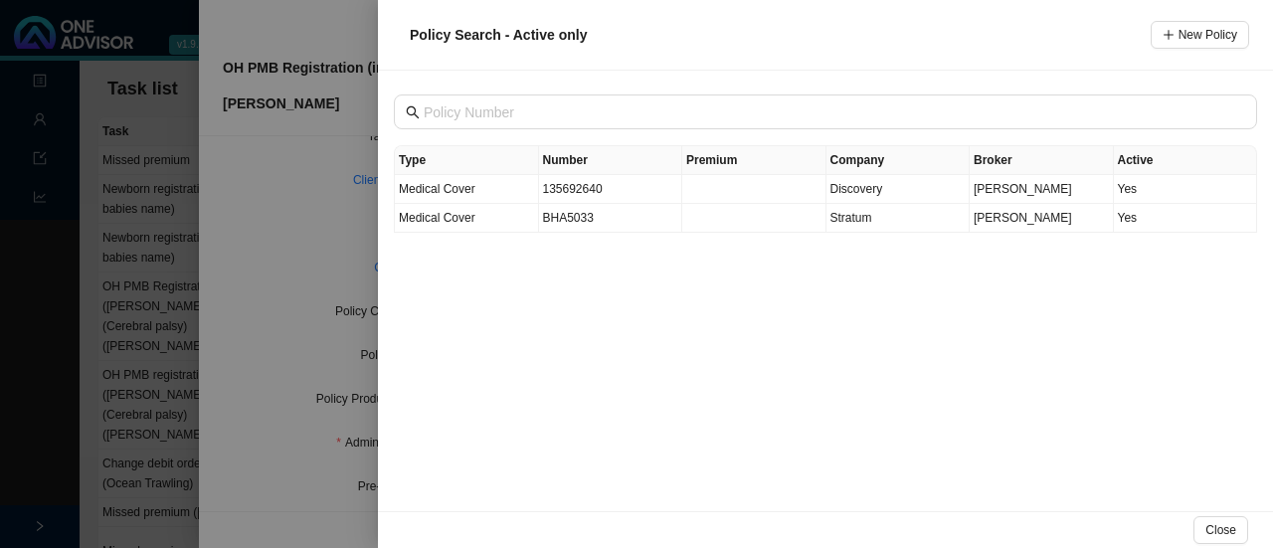
click at [1013, 187] on span "[PERSON_NAME]" at bounding box center [1022, 189] width 98 height 14
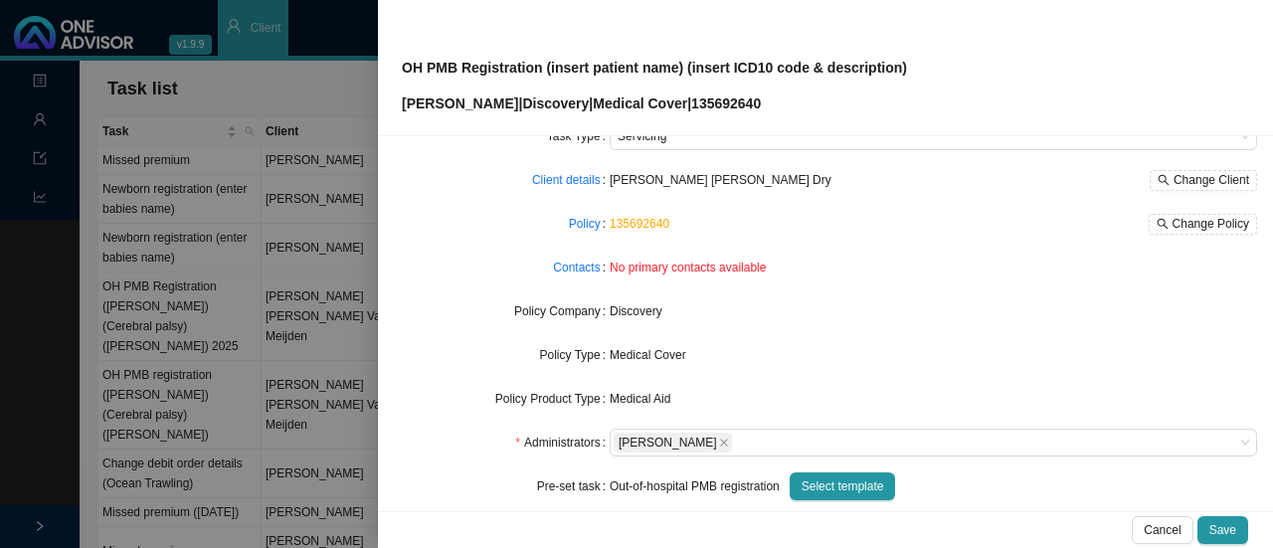
click at [738, 265] on span "No primary contacts available" at bounding box center [687, 267] width 156 height 14
click at [583, 266] on link "Contacts" at bounding box center [576, 268] width 47 height 20
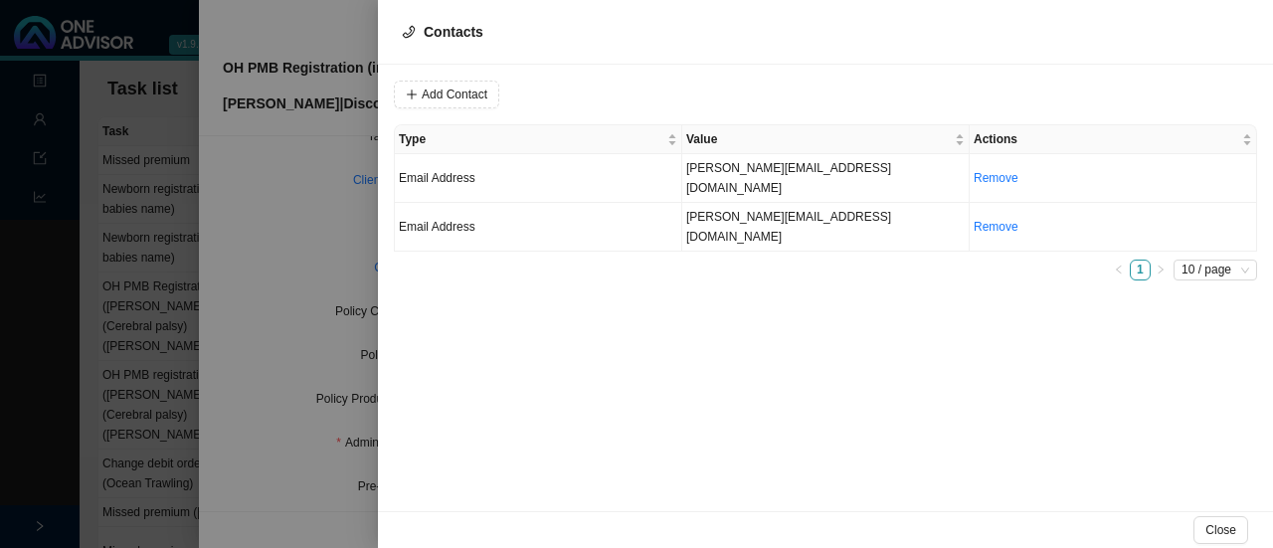
click at [762, 203] on td "[PERSON_NAME][EMAIL_ADDRESS][DOMAIN_NAME]" at bounding box center [825, 227] width 287 height 49
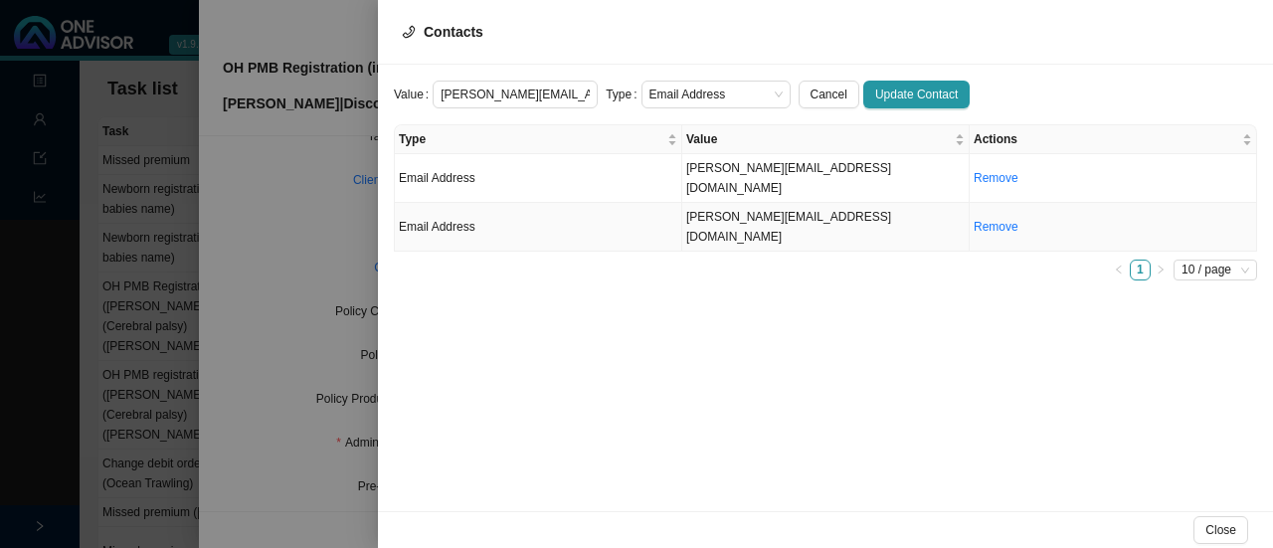
scroll to position [0, 7]
click at [730, 99] on span "Email Address" at bounding box center [715, 95] width 133 height 26
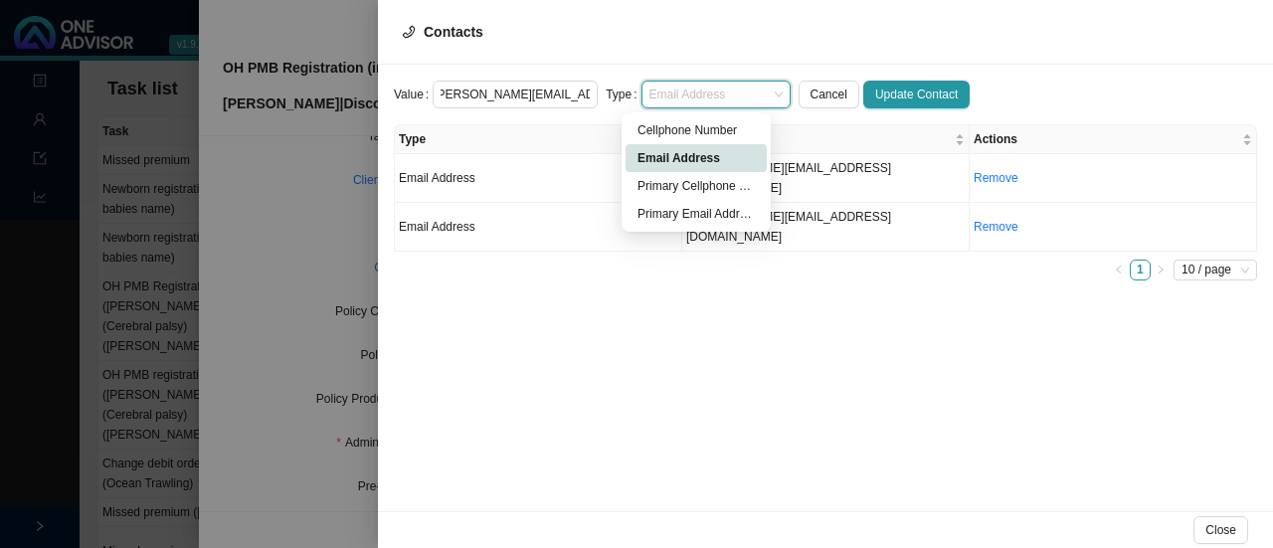
scroll to position [0, 0]
click at [730, 220] on div "Primary Email Address" at bounding box center [695, 214] width 117 height 20
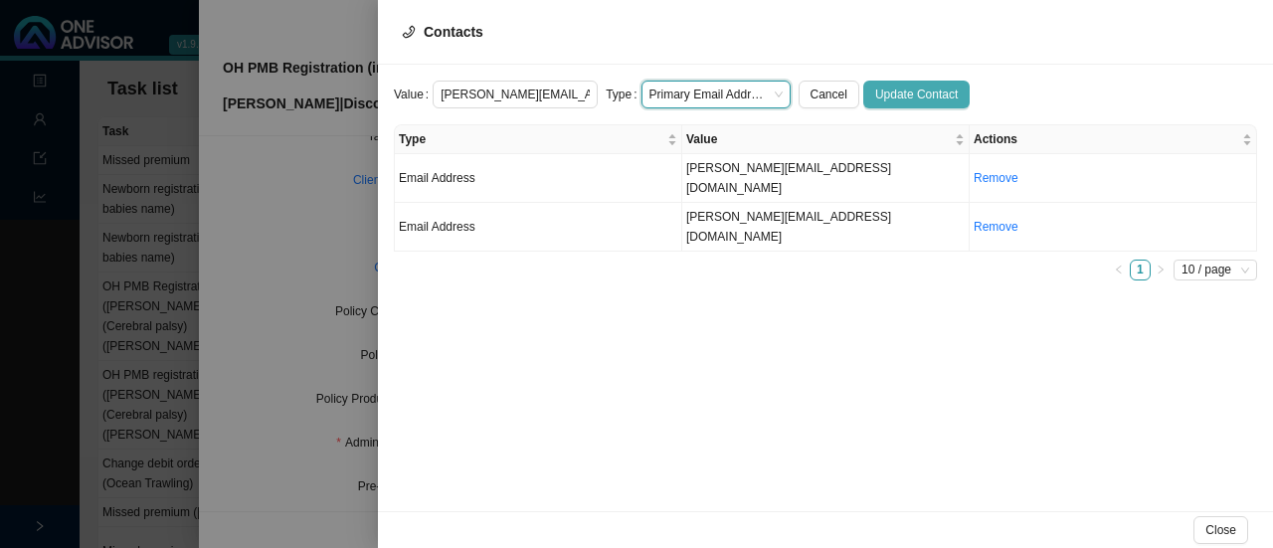
click at [915, 95] on span "Update Contact" at bounding box center [916, 95] width 83 height 20
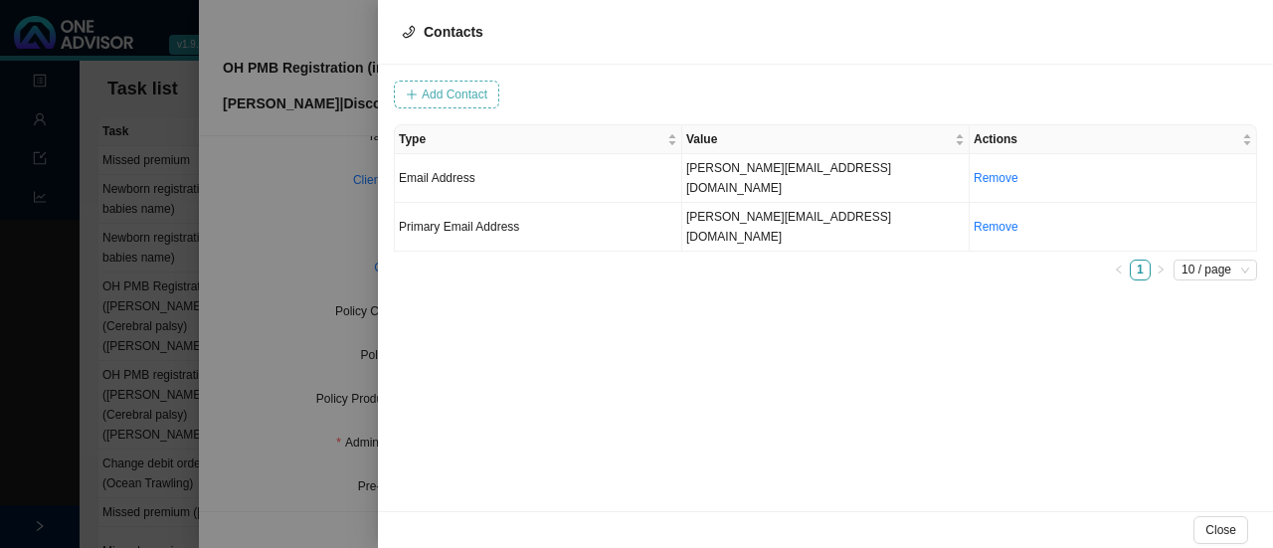
click at [464, 95] on span "Add Contact" at bounding box center [455, 95] width 66 height 20
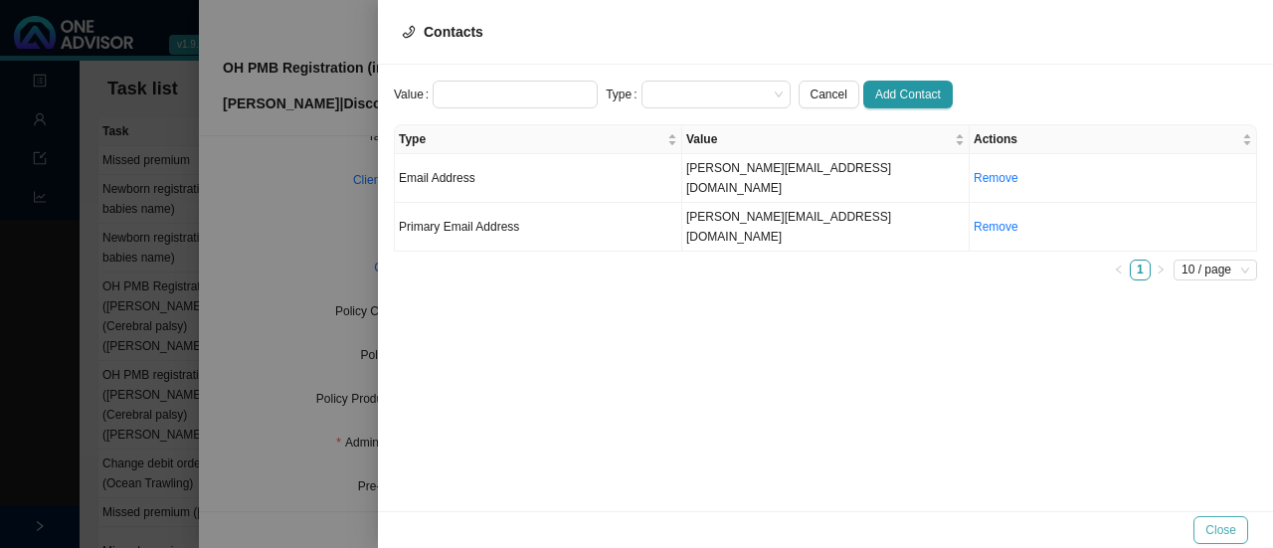
click at [1230, 519] on button "Close" at bounding box center [1220, 530] width 55 height 28
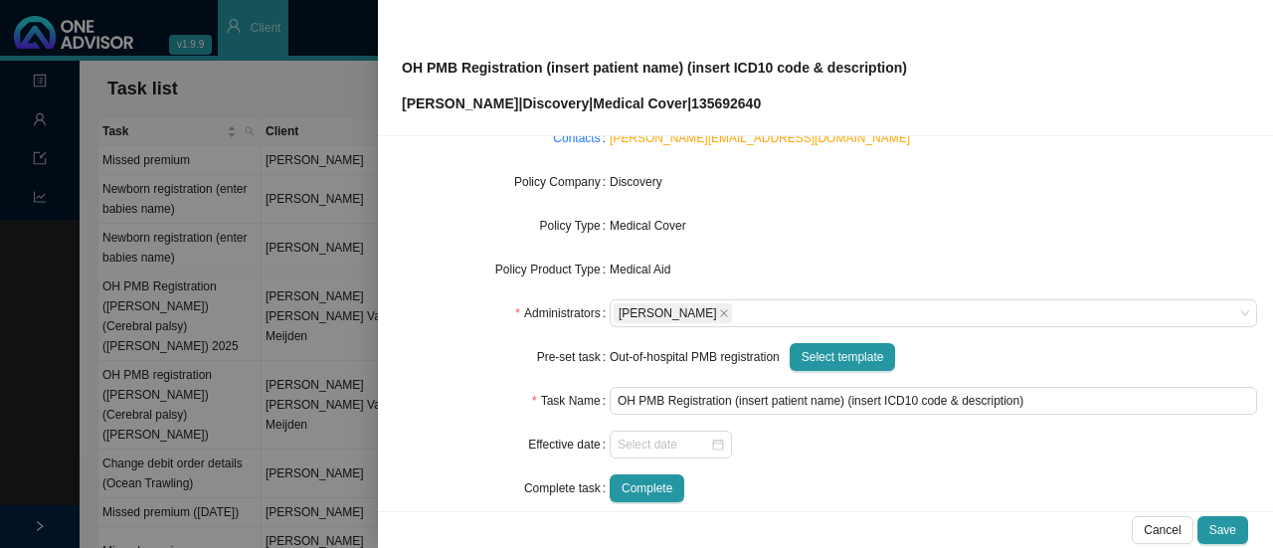
scroll to position [217, 0]
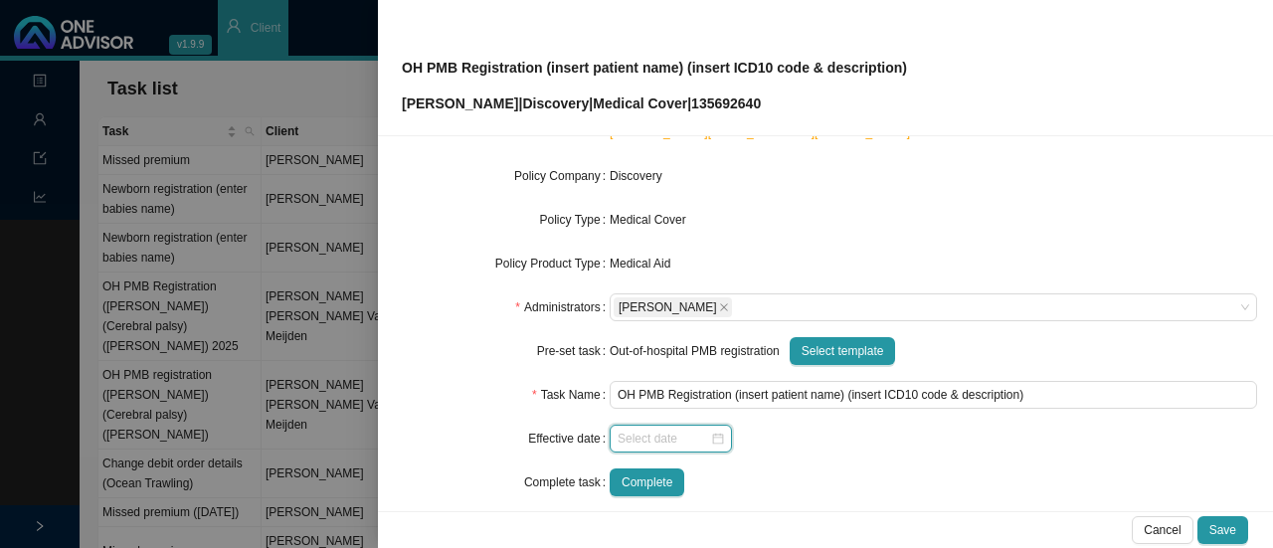
click at [700, 438] on input at bounding box center [663, 439] width 92 height 20
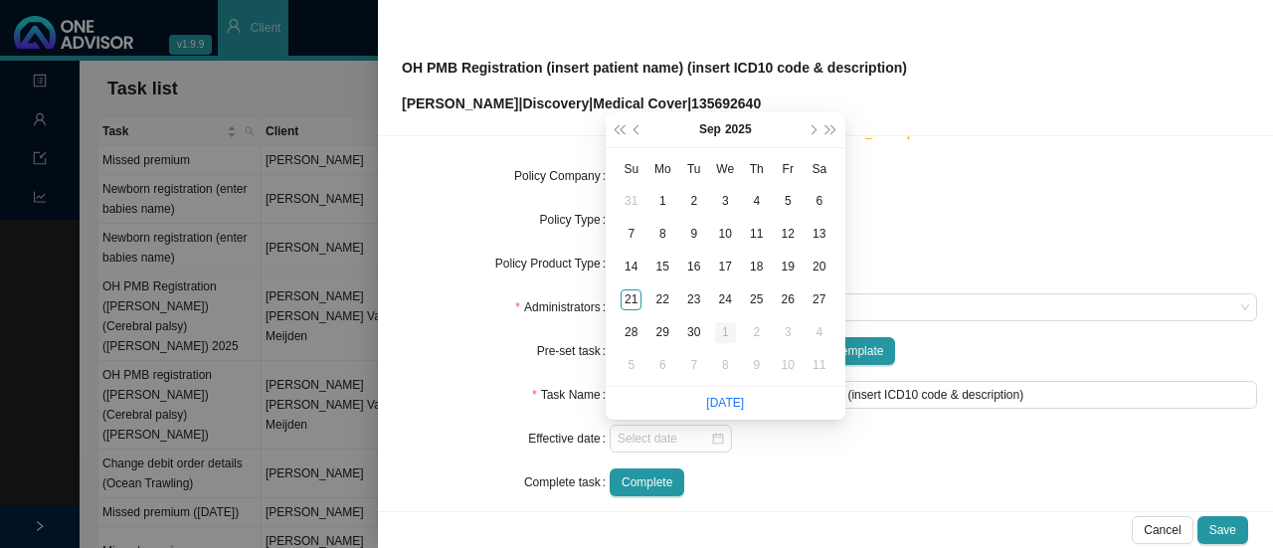
click at [730, 330] on div "1" at bounding box center [725, 332] width 21 height 21
type input "[DATE]"
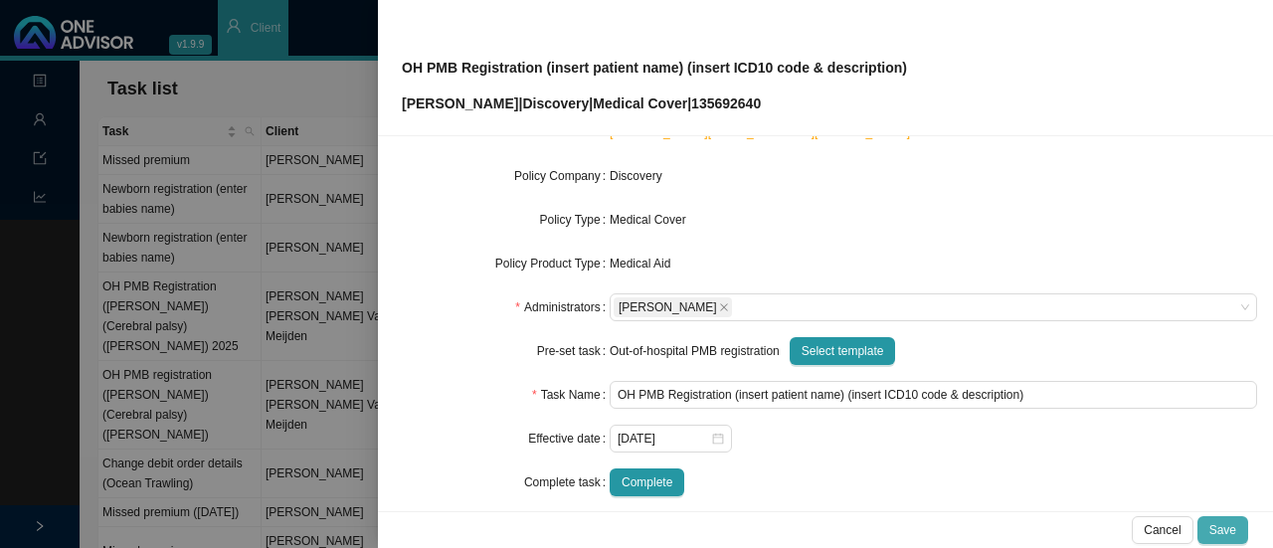
click at [1236, 530] on button "Save" at bounding box center [1222, 530] width 51 height 28
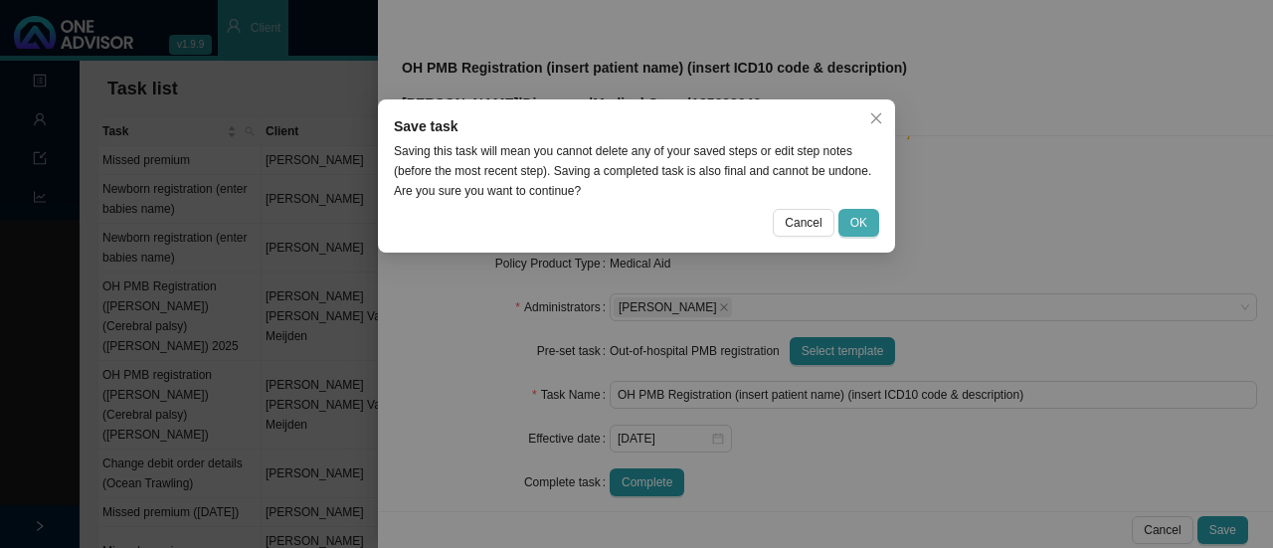
click at [853, 228] on span "OK" at bounding box center [858, 223] width 17 height 20
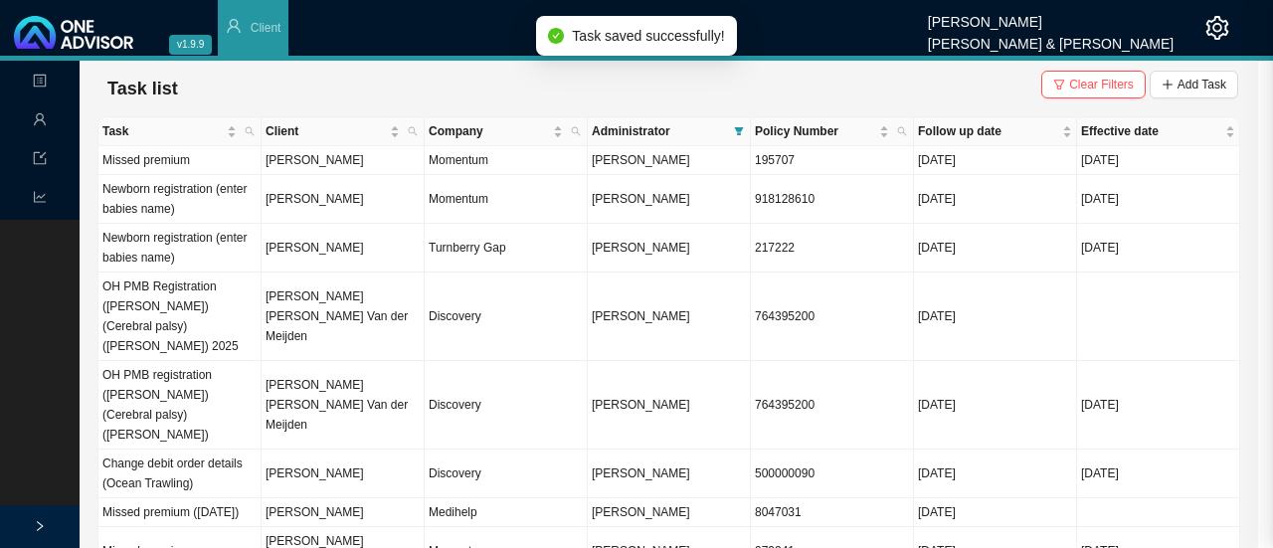
scroll to position [211, 0]
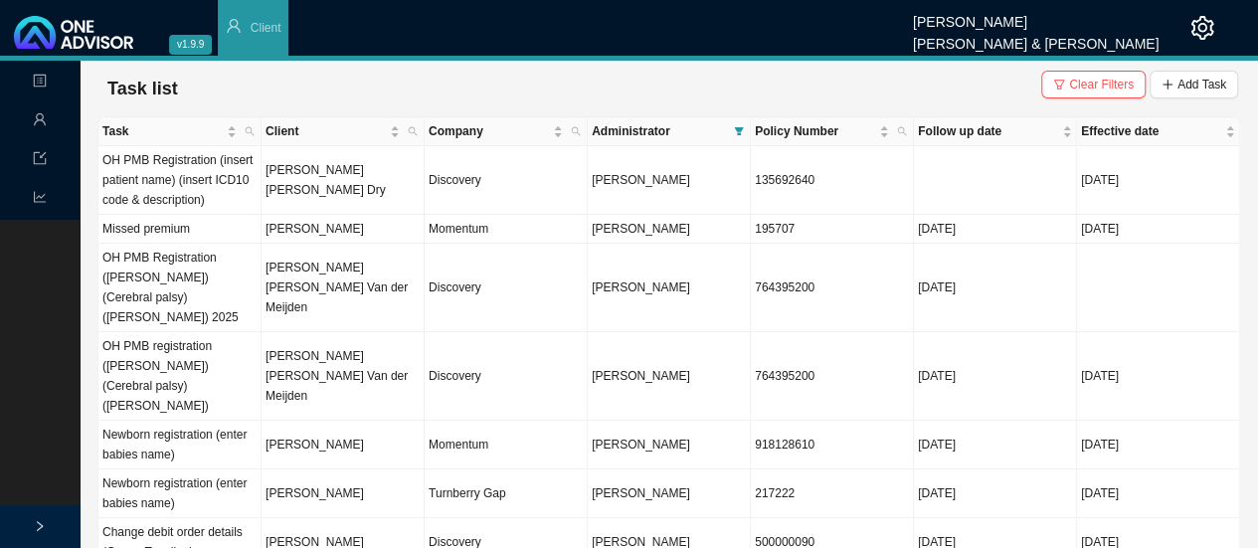
click at [314, 185] on td "[PERSON_NAME] [PERSON_NAME] Dry" at bounding box center [342, 180] width 163 height 69
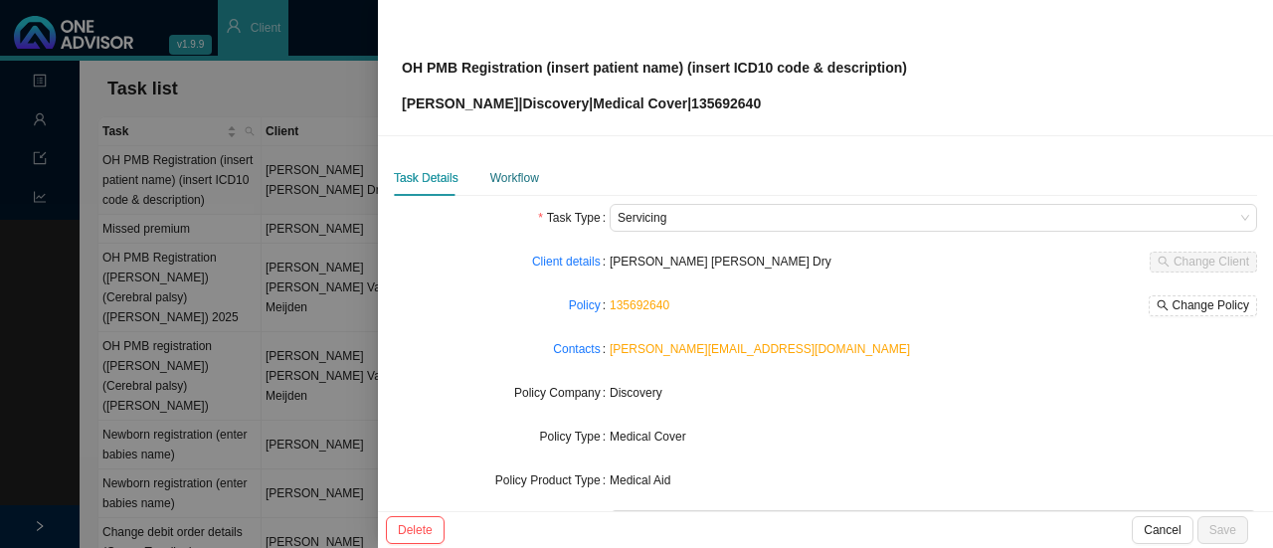
click at [503, 184] on div "Workflow" at bounding box center [514, 178] width 49 height 20
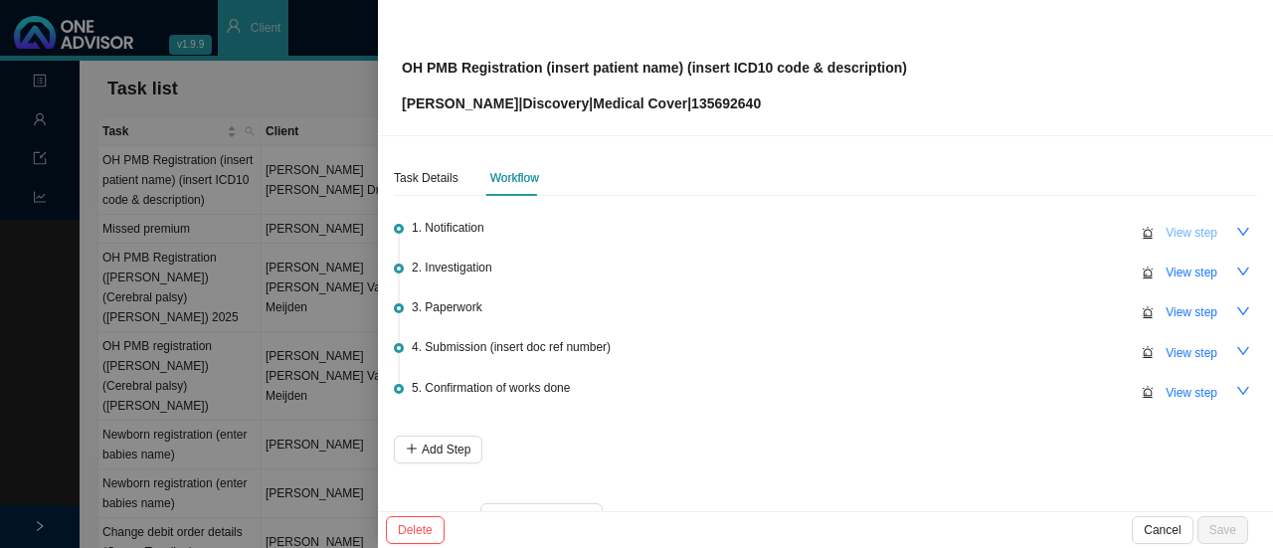
click at [1196, 229] on span "View step" at bounding box center [1191, 233] width 52 height 20
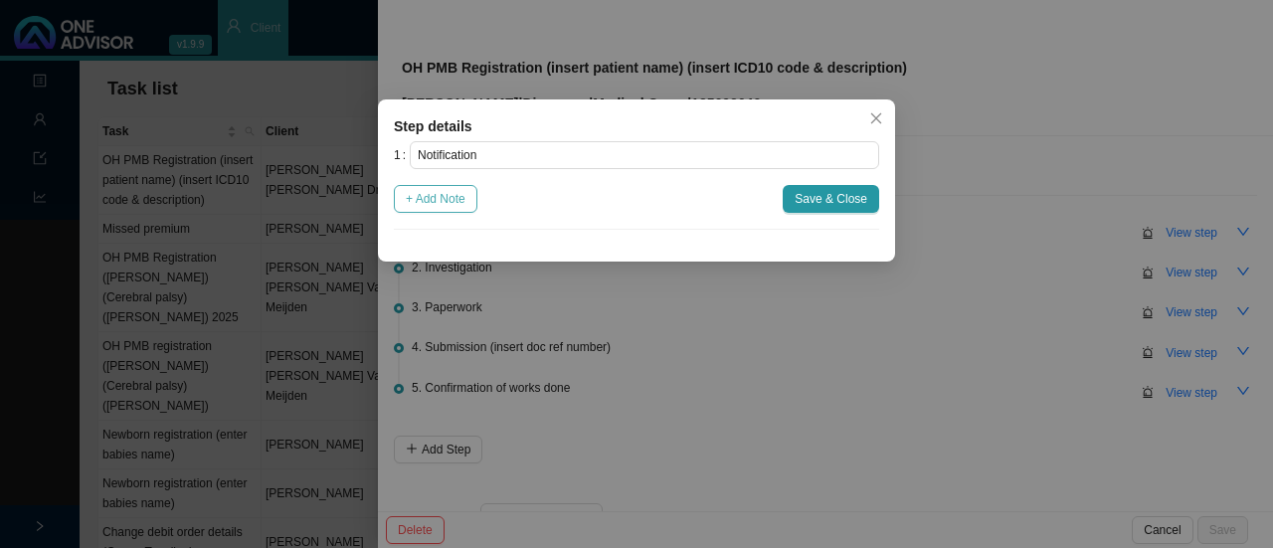
click at [420, 207] on span "+ Add Note" at bounding box center [436, 199] width 60 height 20
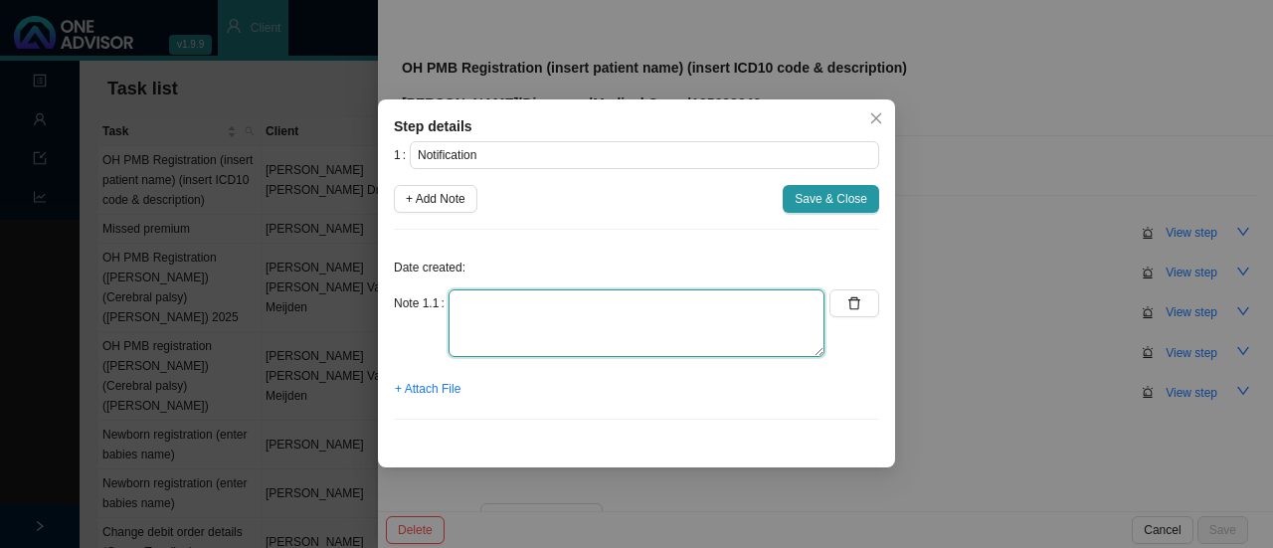
click at [475, 311] on textarea at bounding box center [636, 323] width 376 height 68
type textarea "c"
click at [615, 296] on textarea "Client called in - renew PMB for the next year" at bounding box center [636, 323] width 376 height 68
click at [618, 306] on textarea "Client called in - renew PMB for the next year" at bounding box center [636, 323] width 376 height 68
click at [608, 294] on textarea "Client called in - renew PMB for [PERSON_NAME] the next year" at bounding box center [636, 323] width 376 height 68
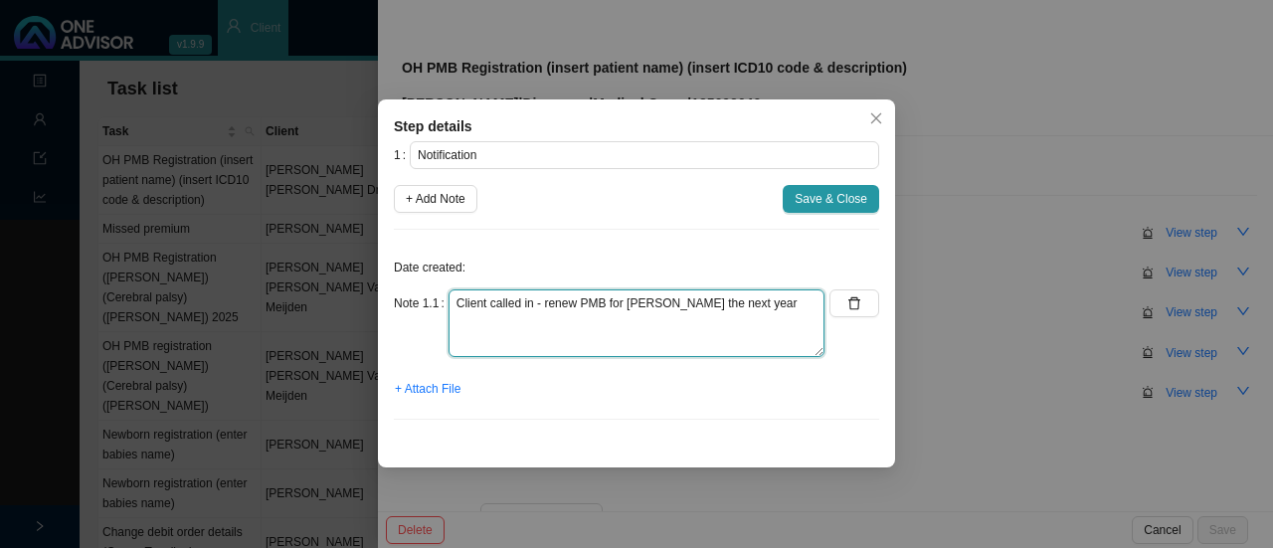
click at [595, 302] on textarea "Client called in - renew PMB for [PERSON_NAME] the next year" at bounding box center [636, 323] width 376 height 68
click at [608, 300] on textarea "Client called in - renew PMB for [PERSON_NAME] the next year" at bounding box center [636, 323] width 376 height 68
click at [603, 302] on textarea "Client called in - renew PMB for [PERSON_NAME] the next year" at bounding box center [636, 323] width 376 height 68
type textarea "Client called in - renew PMBs for [PERSON_NAME] the next year"
click at [767, 300] on textarea "Client called in - renew PMBs for [PERSON_NAME] the next year" at bounding box center [636, 323] width 376 height 68
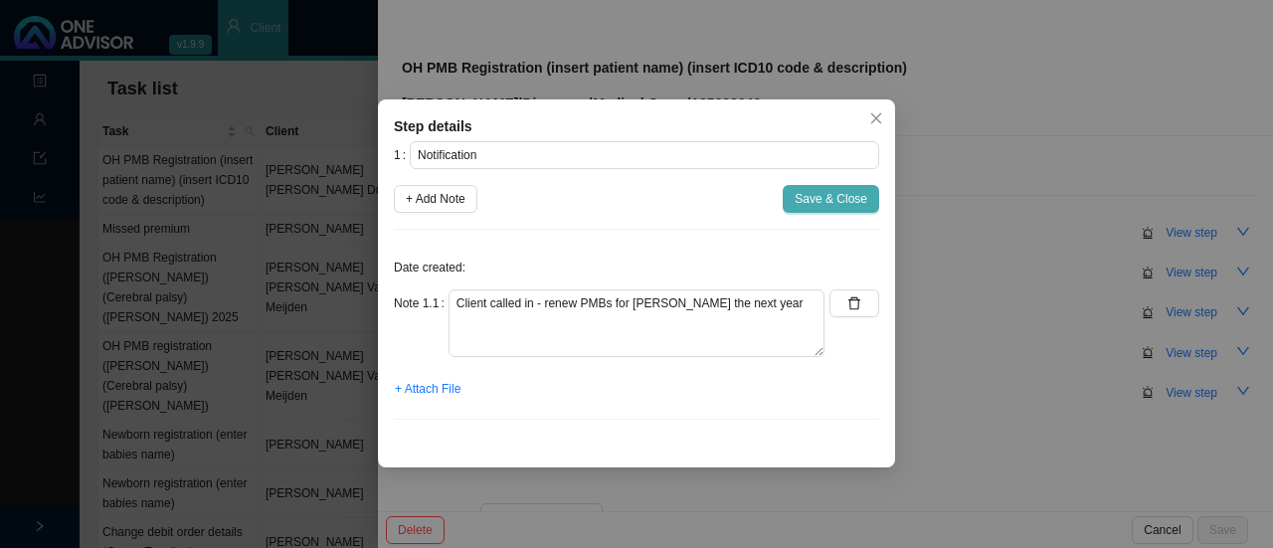
click at [827, 202] on span "Save & Close" at bounding box center [830, 199] width 73 height 20
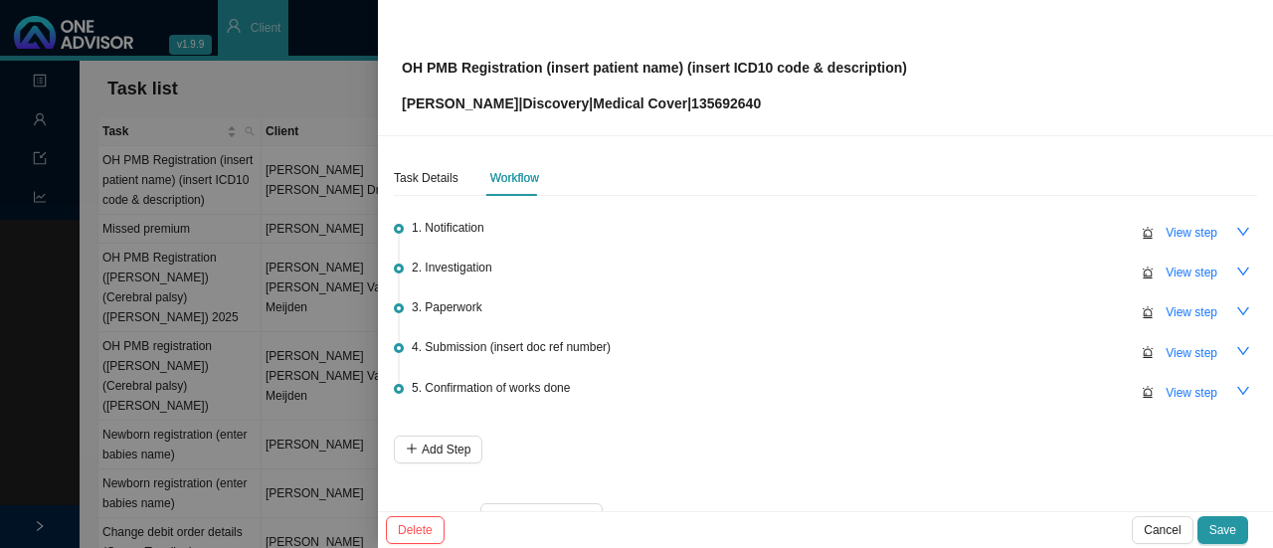
scroll to position [48, 0]
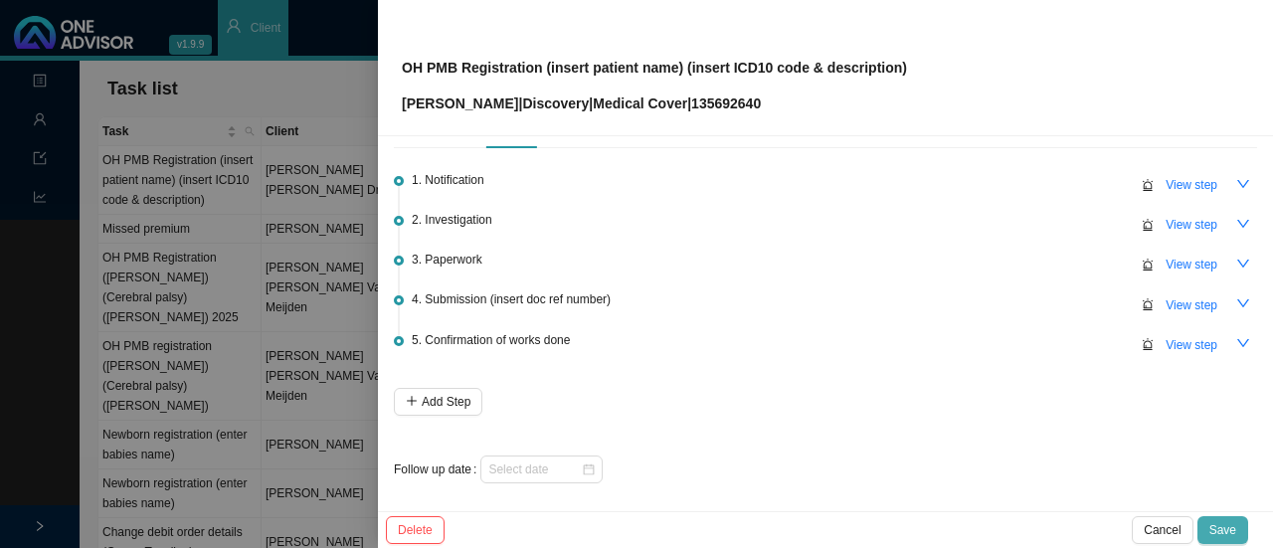
click at [1230, 537] on span "Save" at bounding box center [1222, 530] width 27 height 20
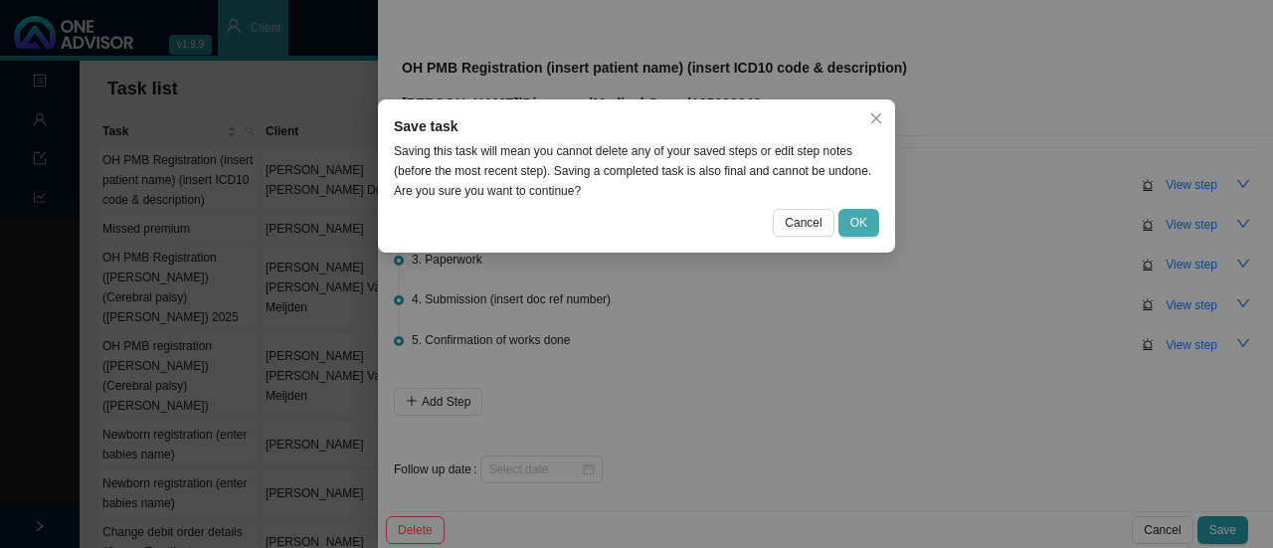
click at [863, 228] on span "OK" at bounding box center [858, 223] width 17 height 20
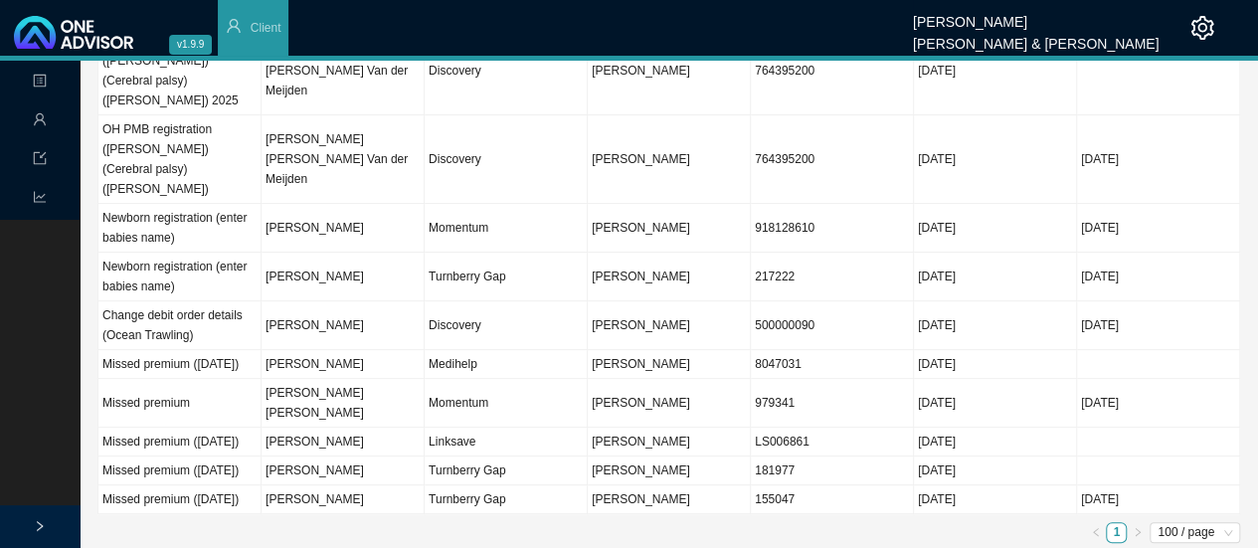
scroll to position [0, 0]
